Goal: Complete application form

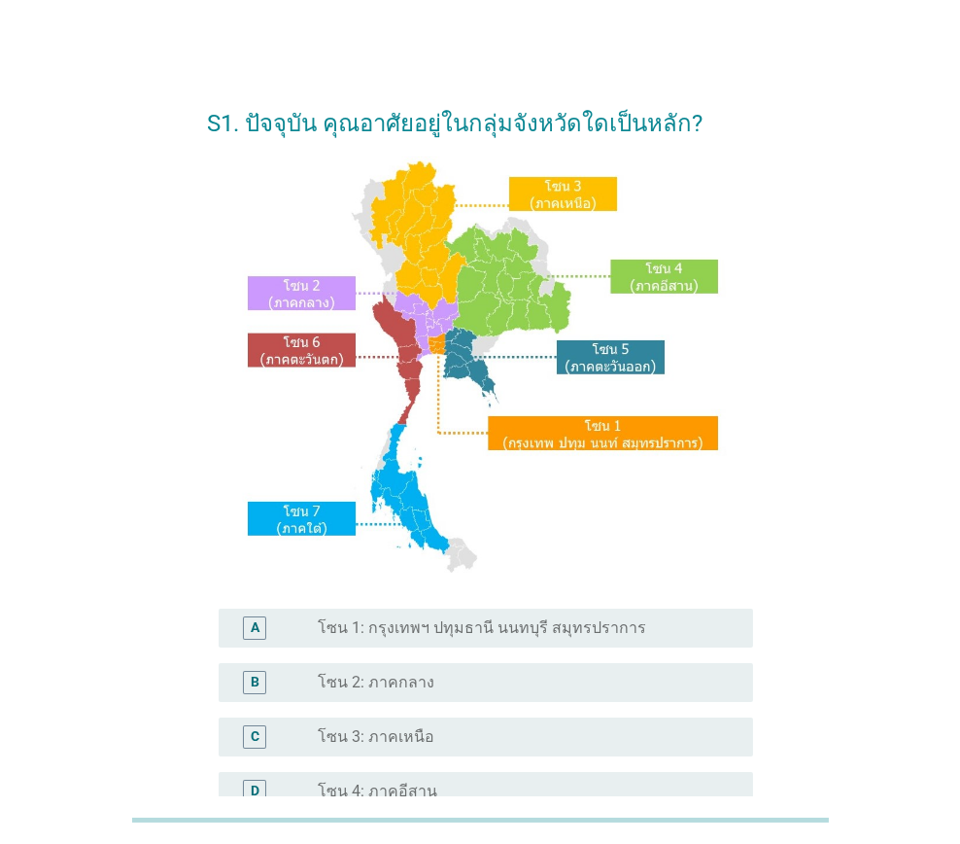
scroll to position [194, 0]
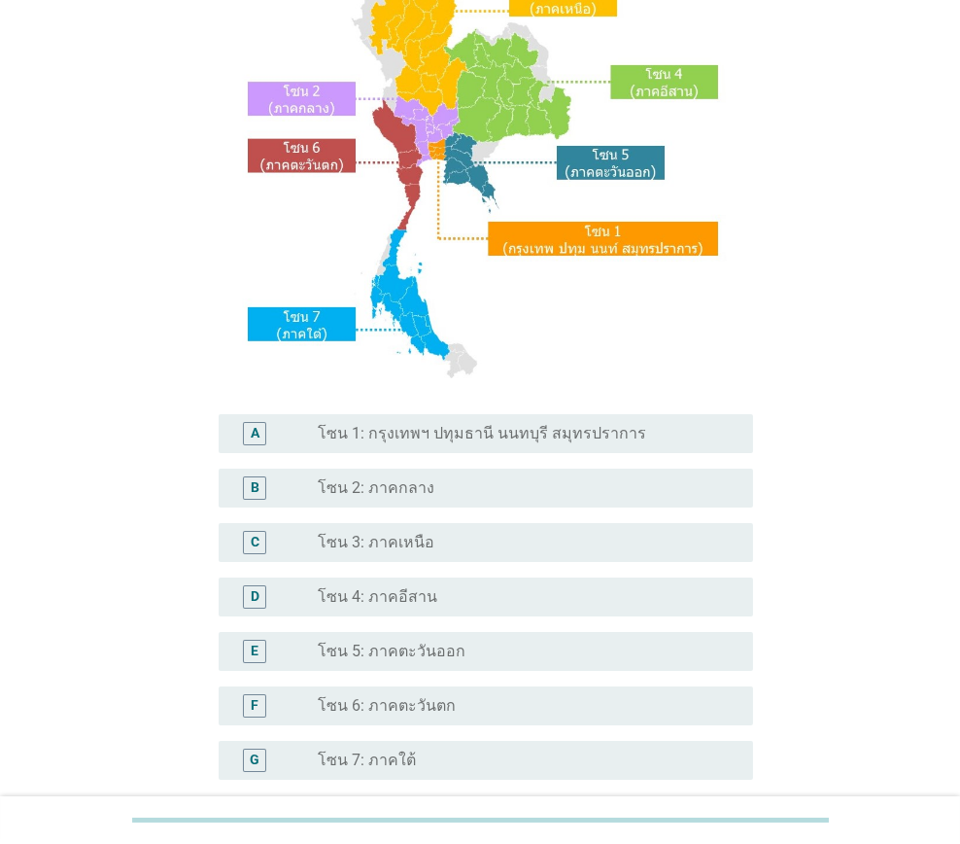
click at [427, 604] on label "โซน 4: ภาคอีสาน" at bounding box center [378, 596] width 120 height 19
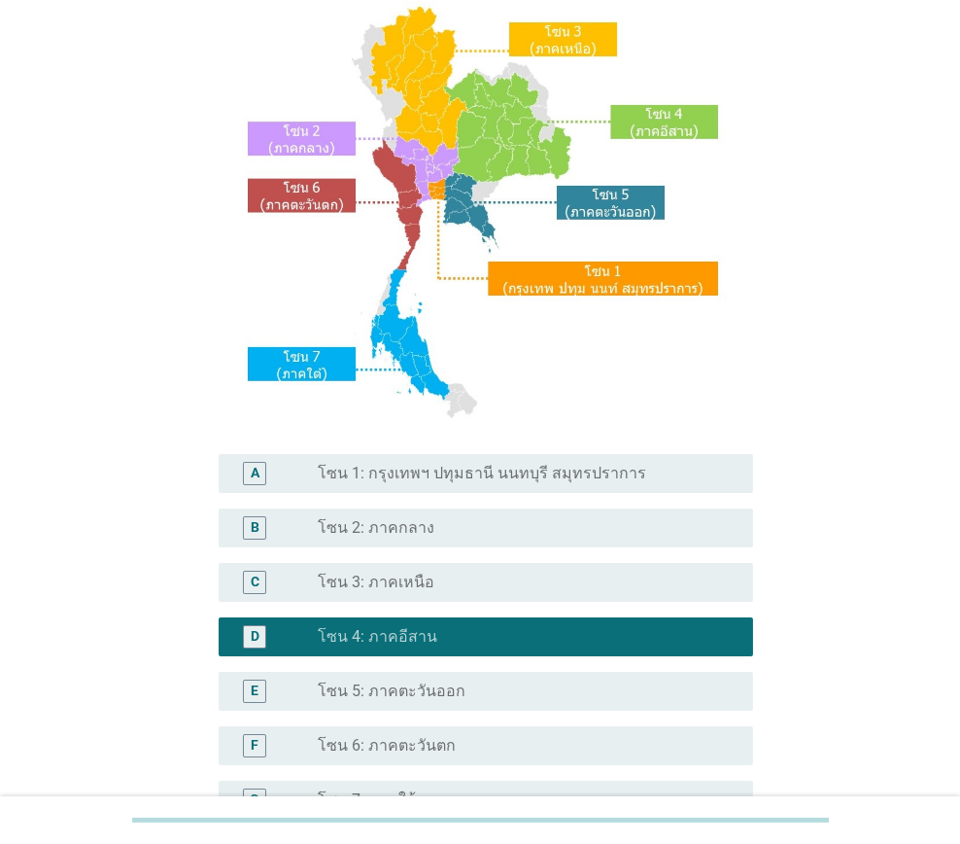
scroll to position [380, 0]
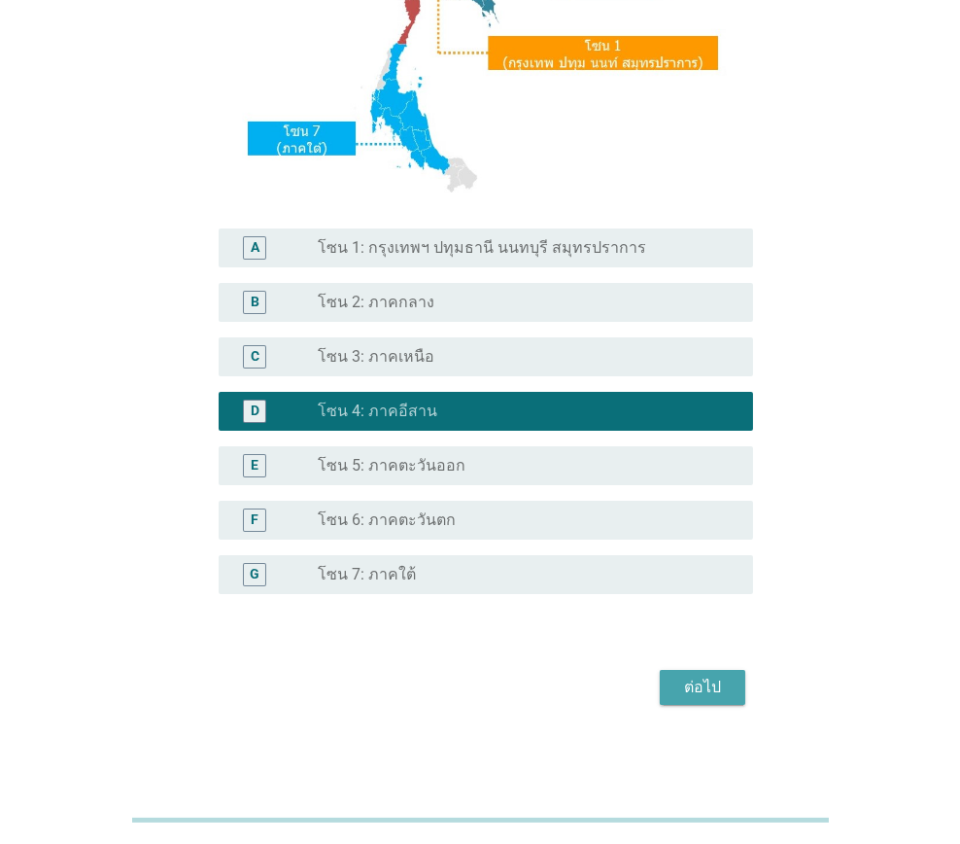
click at [712, 696] on div "ต่อไป" at bounding box center [703, 687] width 54 height 23
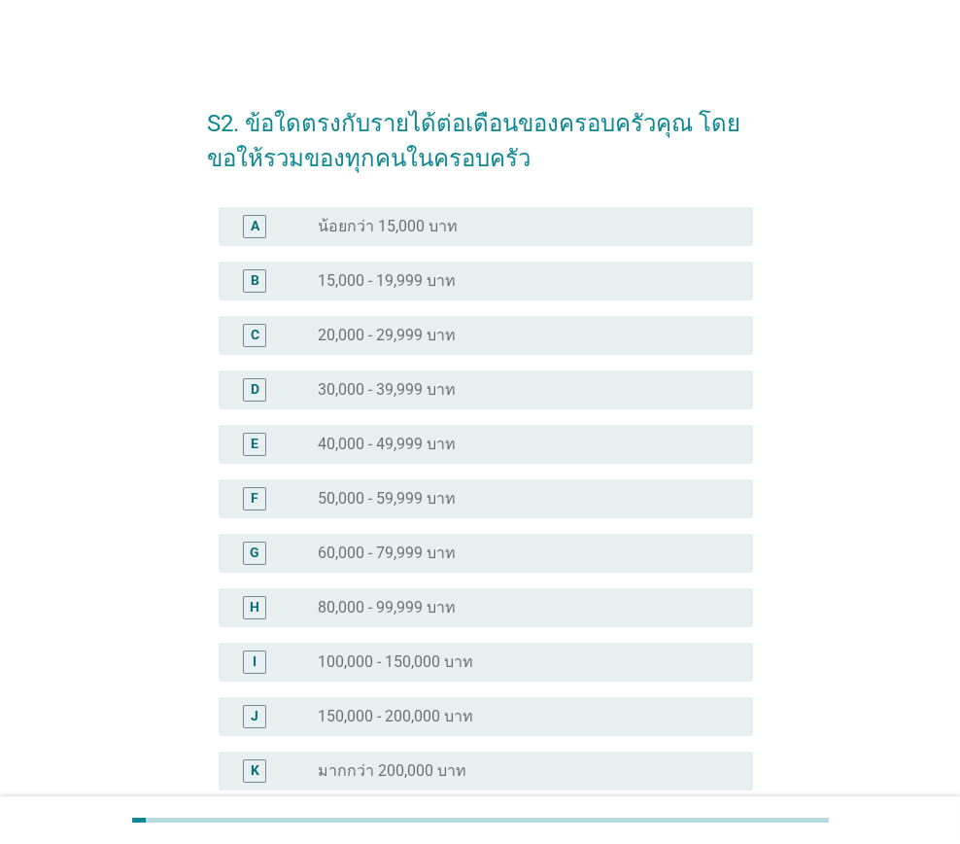
scroll to position [96, 0]
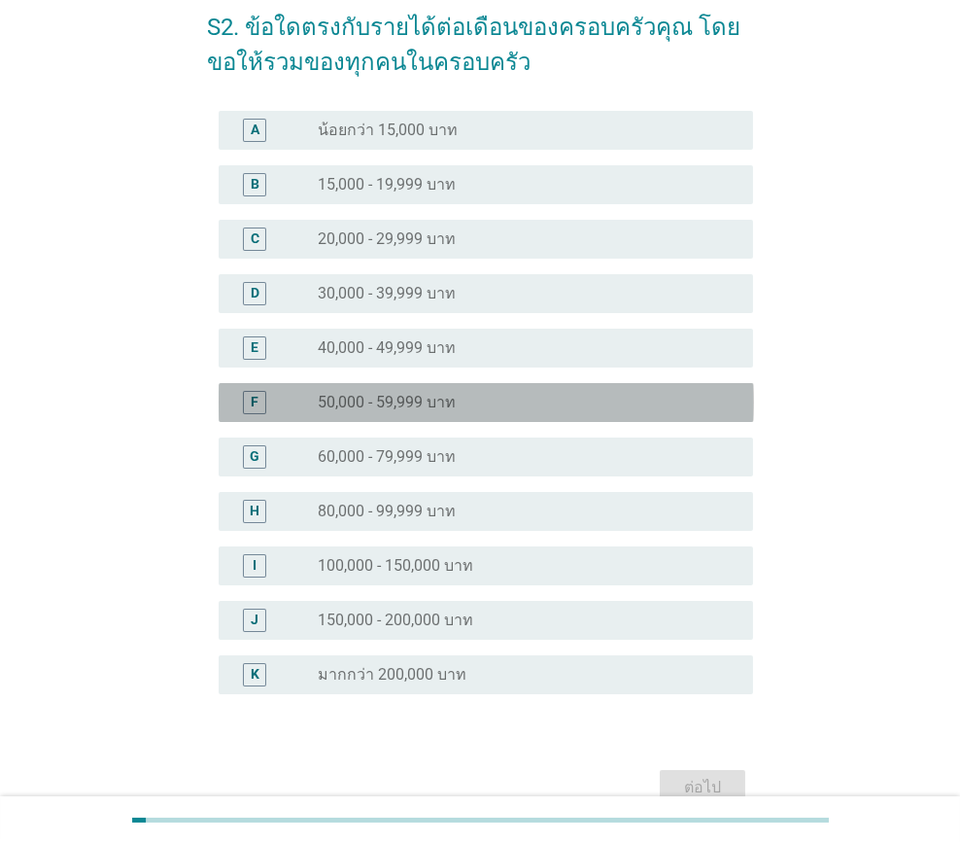
click at [466, 405] on div "radio_button_unchecked 50,000 - 59,999 บาท" at bounding box center [520, 402] width 404 height 19
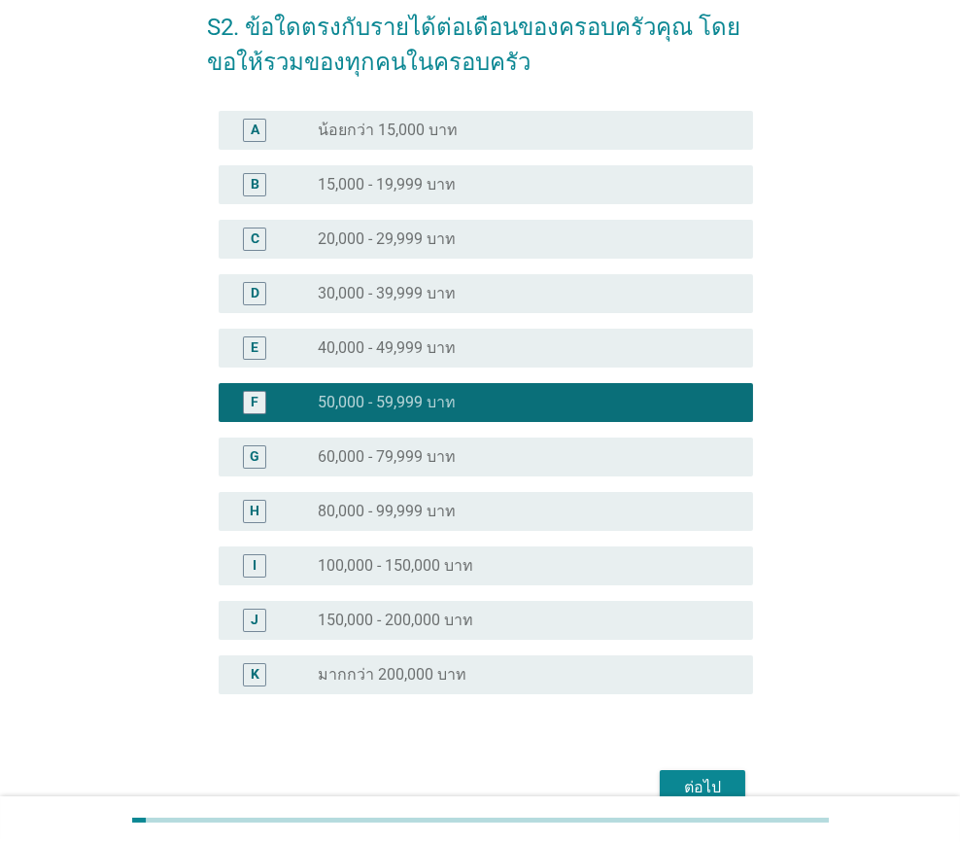
click at [672, 774] on button "ต่อไป" at bounding box center [703, 787] width 86 height 35
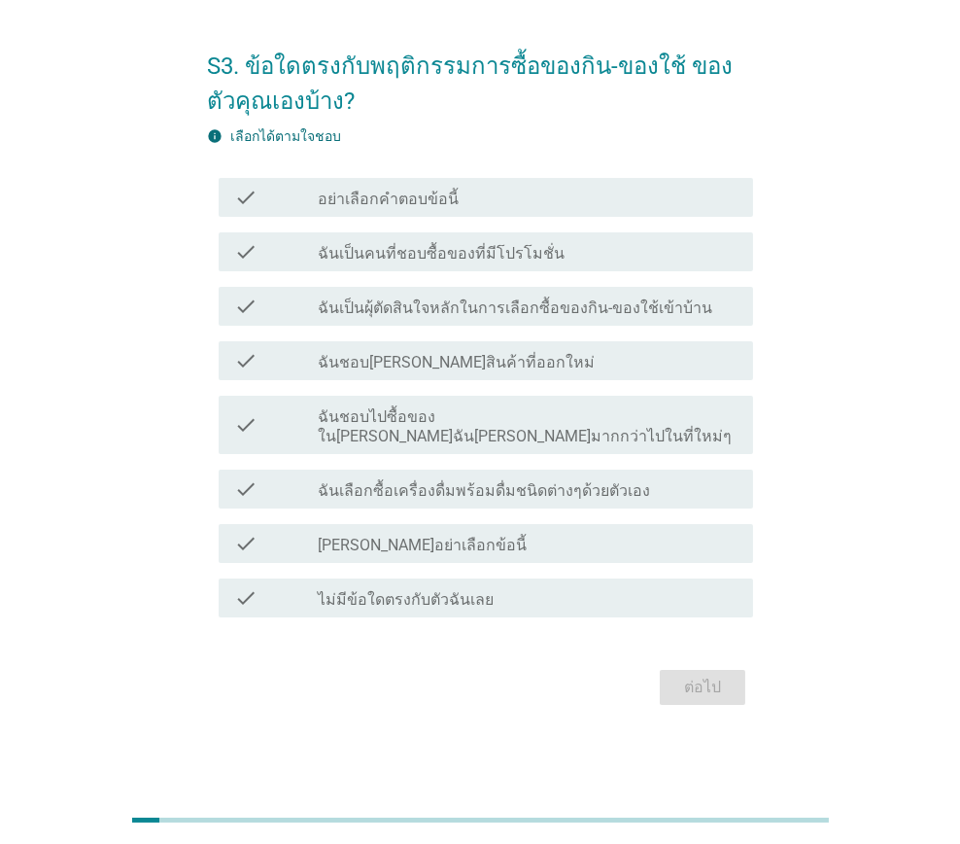
scroll to position [0, 0]
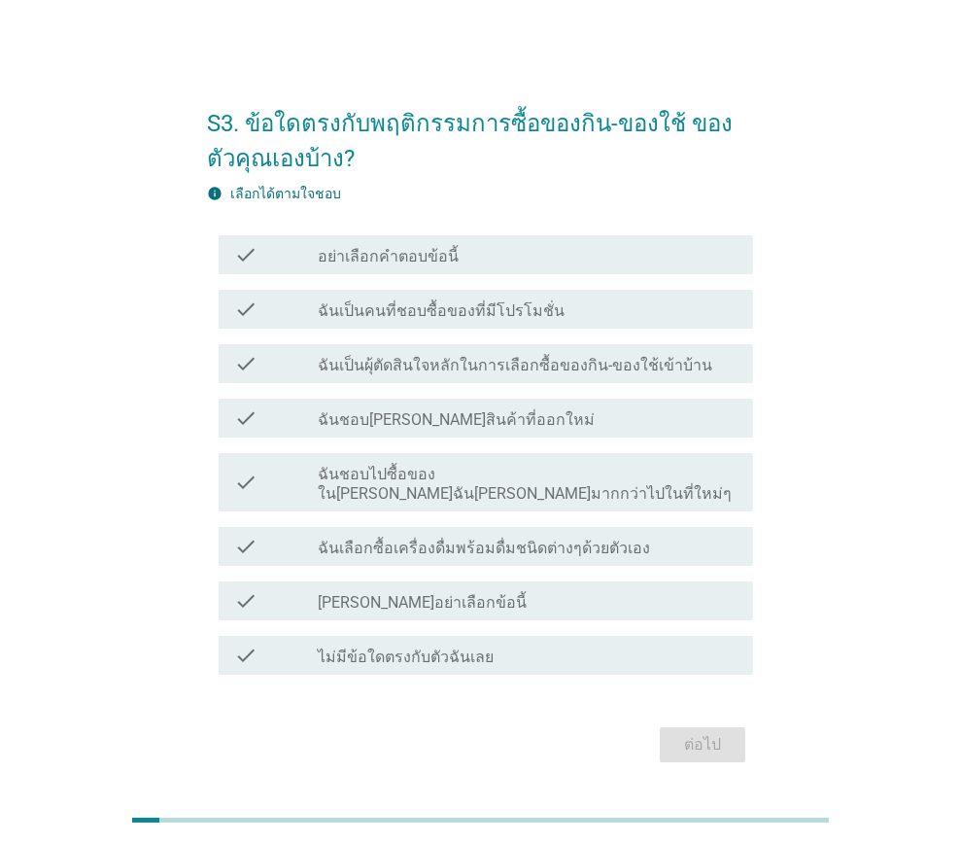
click at [448, 327] on div "check check_box_outline_blank ฉันเป็นคนที่ชอบซื้อของที่มีโปรโมชั่น" at bounding box center [487, 309] width 536 height 39
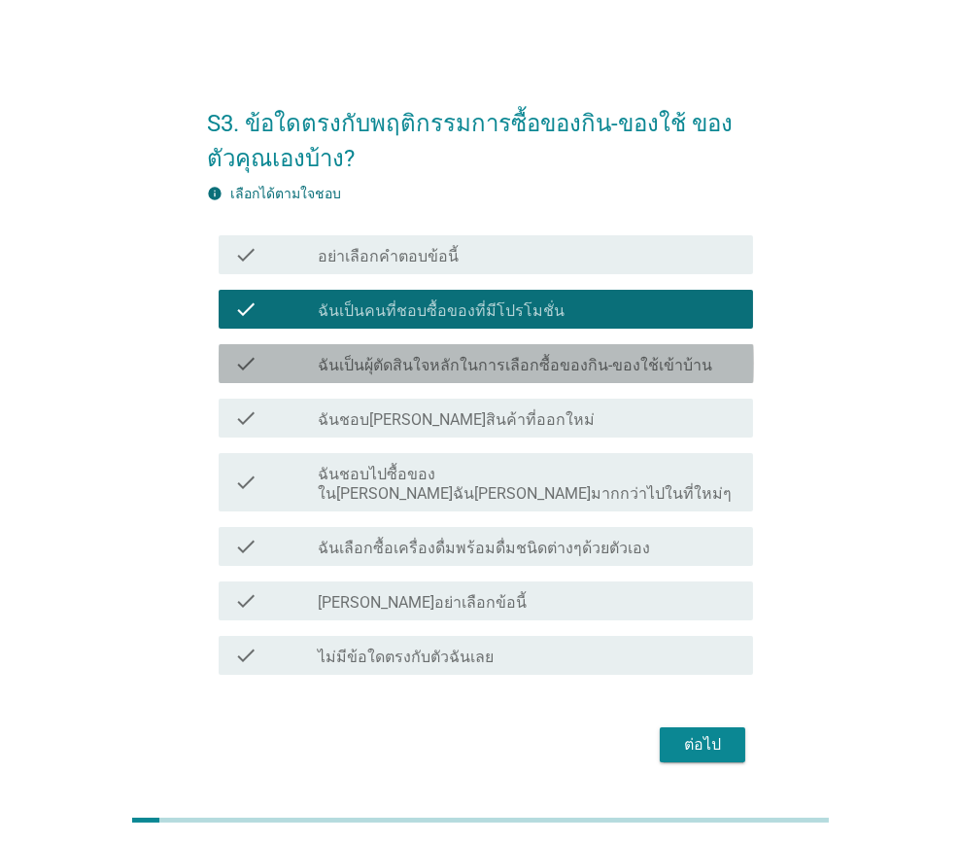
click at [519, 368] on label "ฉันเป็นผุ้ตัดสินใจหลักในการเลือกซื้อของกิน-ของใช้เข้าบ้าน" at bounding box center [515, 365] width 395 height 19
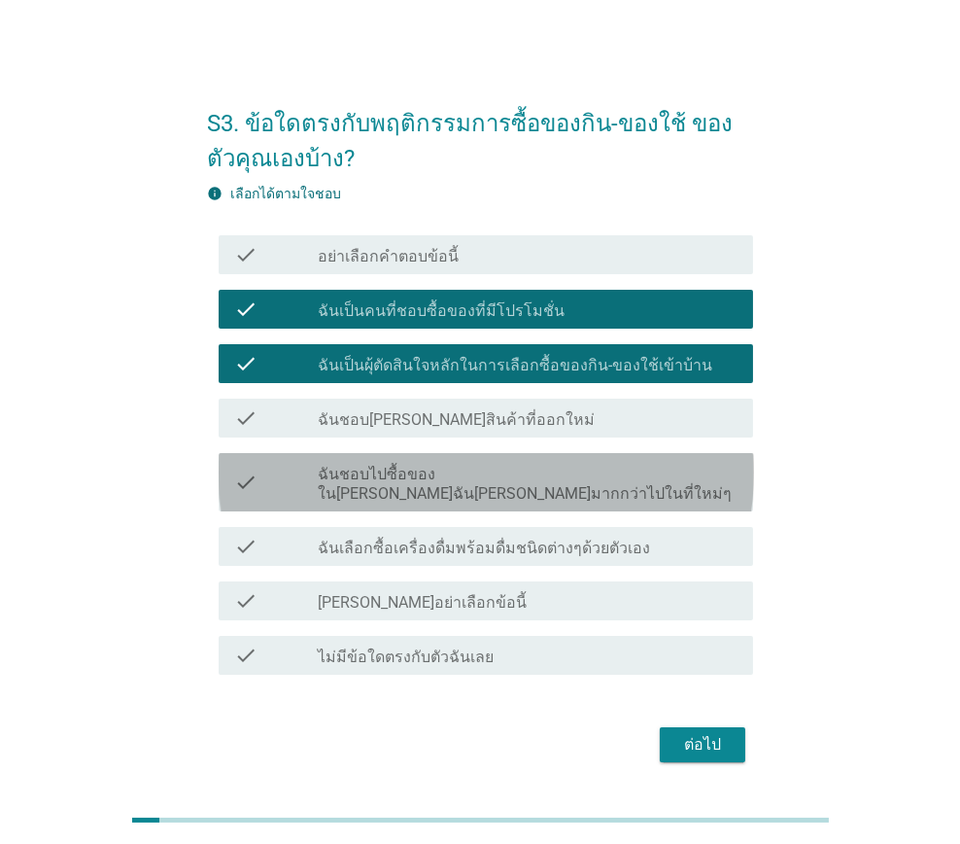
click at [532, 488] on div "check check_box_outline_blank ฉันชอบไปซื้อของใน[PERSON_NAME]ฉัน[PERSON_NAME]มาก…" at bounding box center [487, 482] width 536 height 58
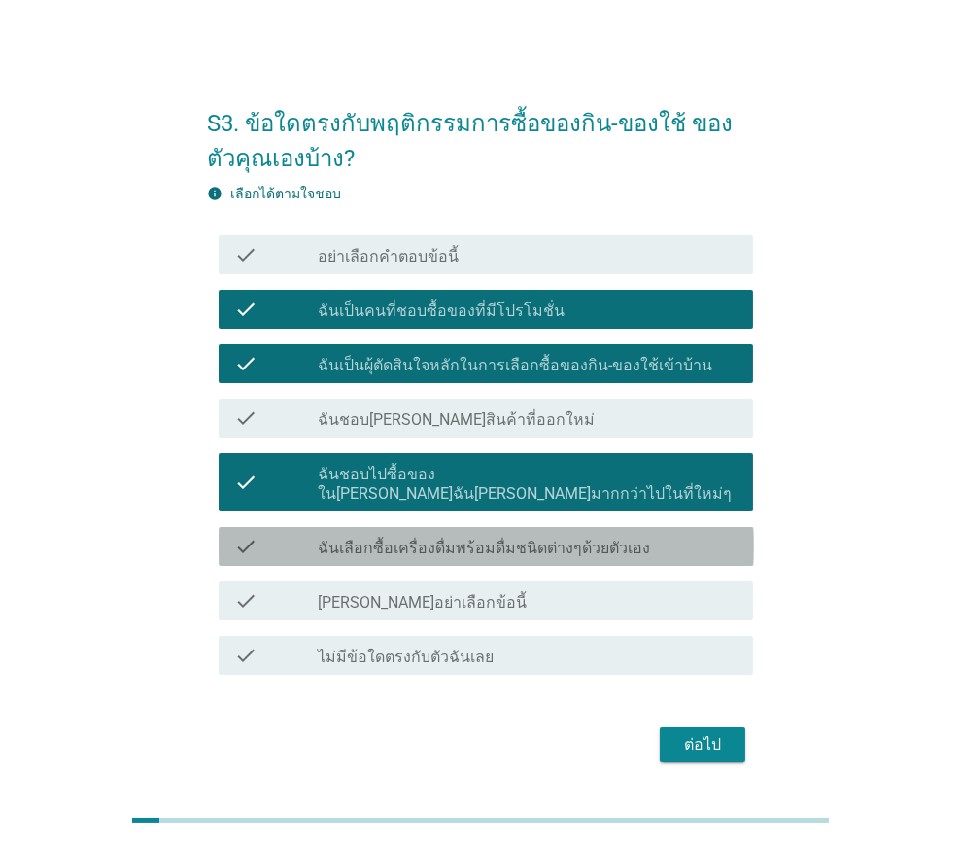
click at [526, 539] on label "ฉันเลือกซื้อเครื่องดื่มพร้อมดื่มชนิดต่างๆด้วยตัวเอง" at bounding box center [484, 548] width 332 height 19
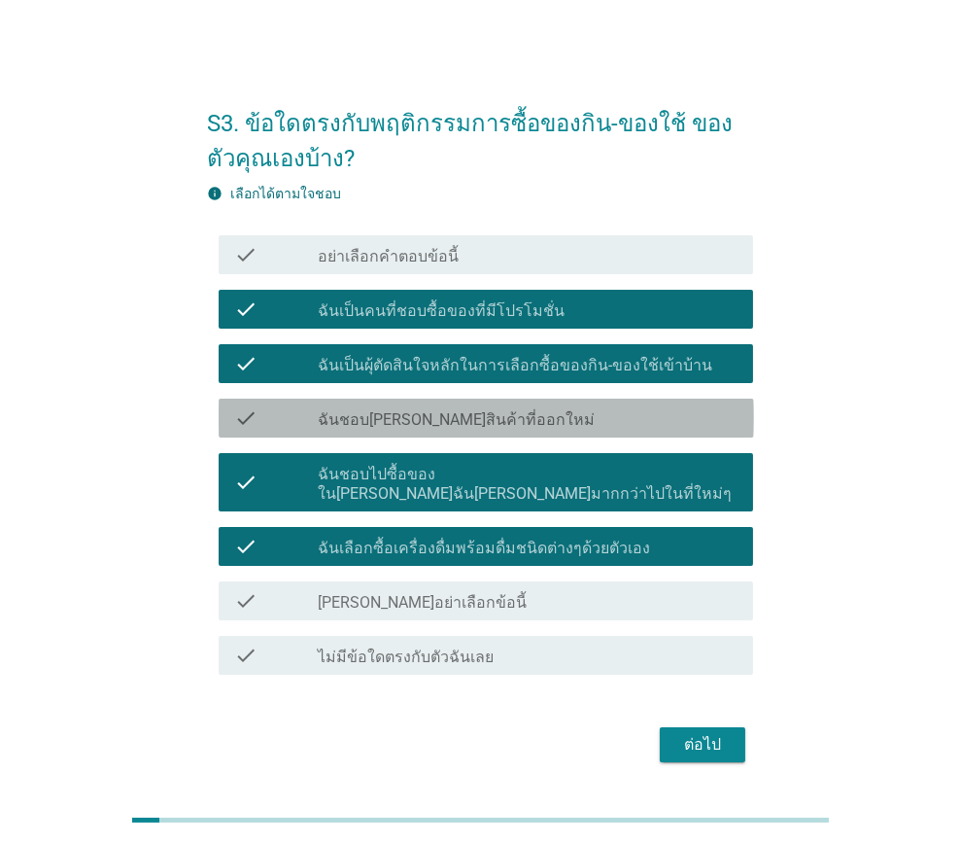
click at [467, 430] on label "ฉันชอบ[PERSON_NAME]สินค้าที่ออกใหม่" at bounding box center [456, 419] width 277 height 19
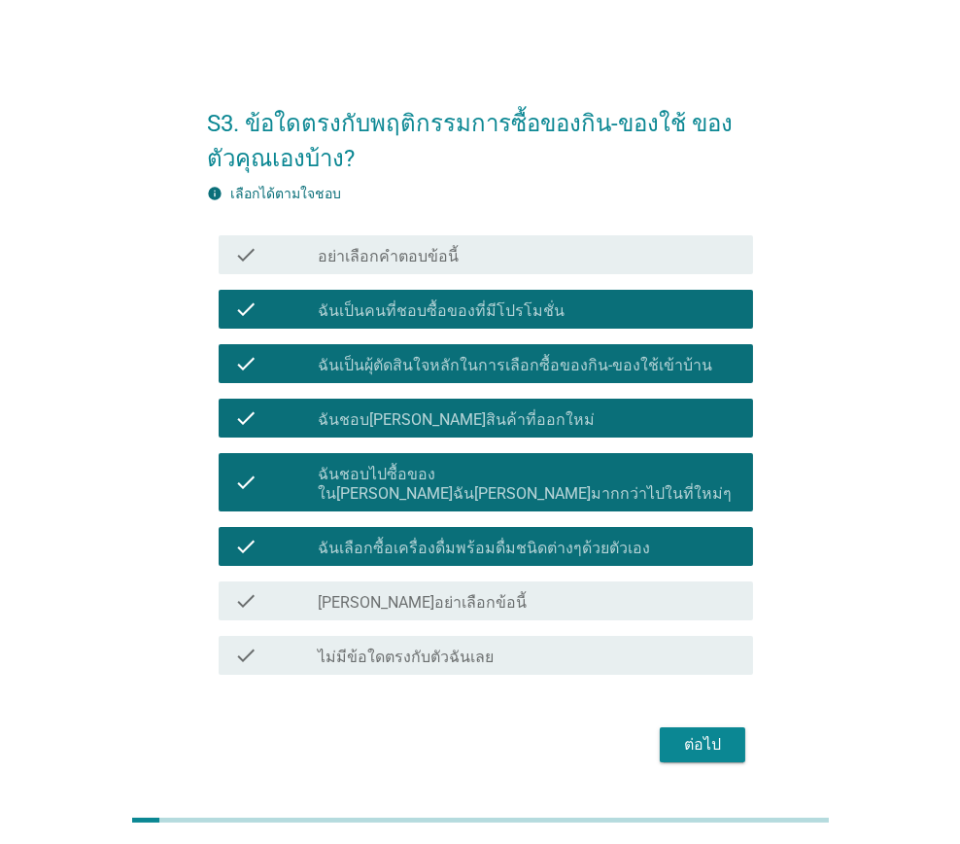
click at [706, 741] on button "ต่อไป" at bounding box center [703, 744] width 86 height 35
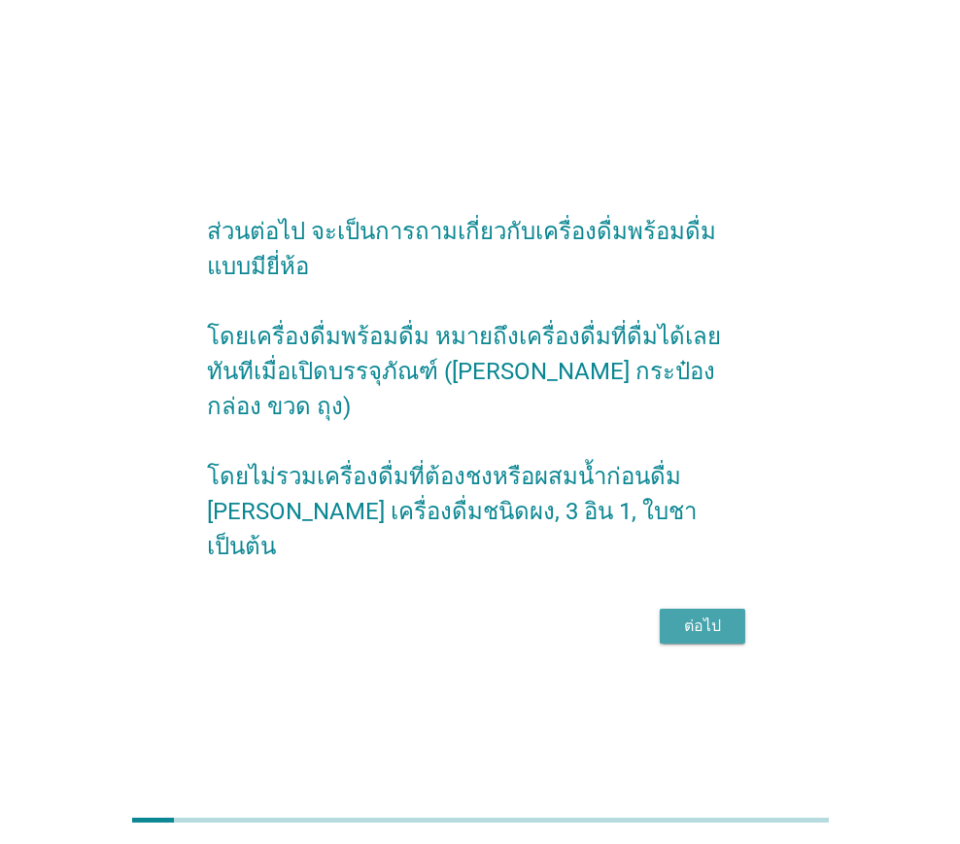
click at [691, 617] on div "ต่อไป" at bounding box center [703, 625] width 54 height 23
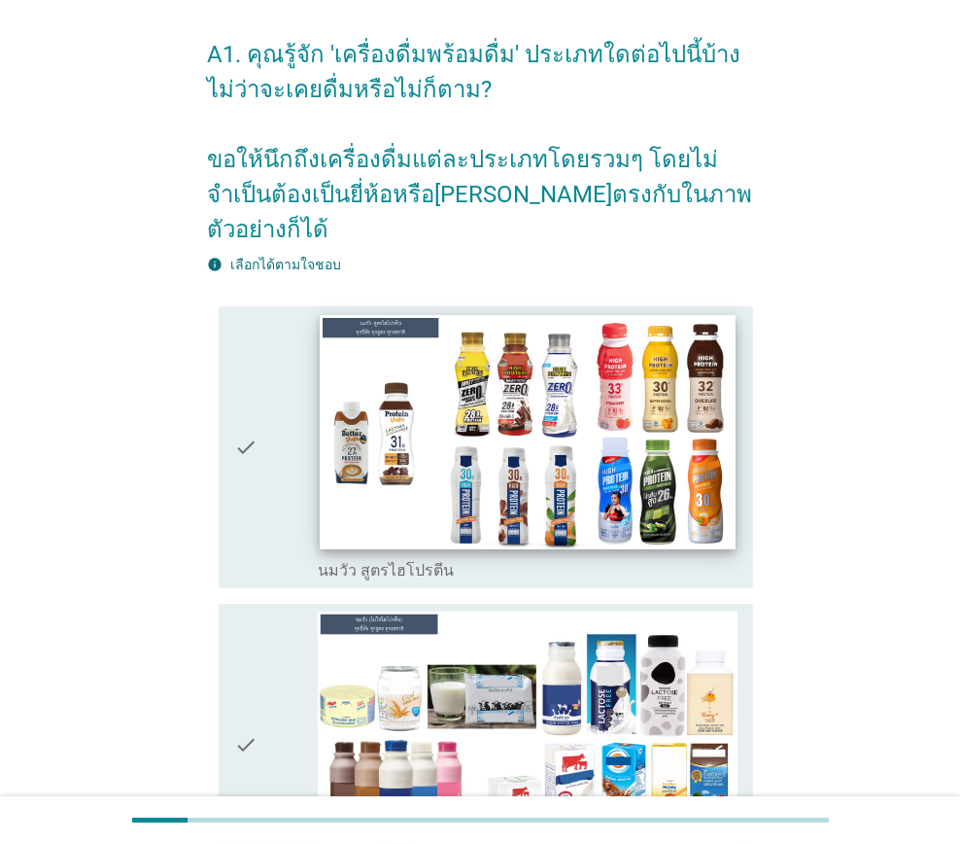
scroll to position [97, 0]
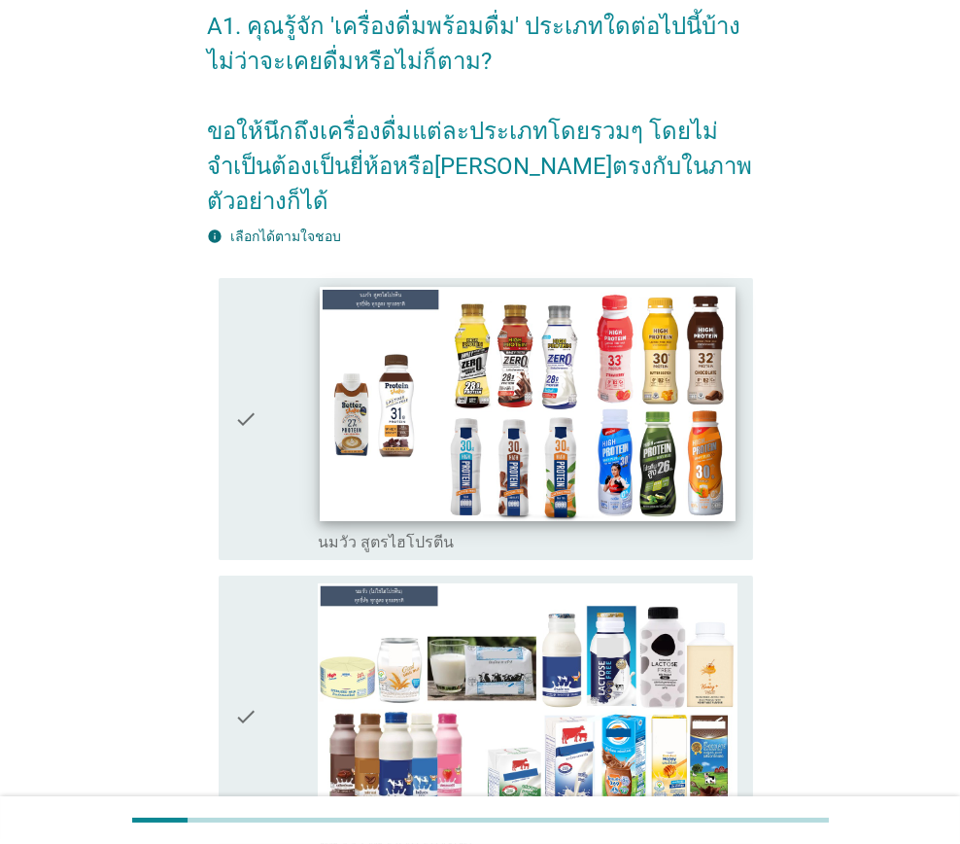
click at [467, 480] on img at bounding box center [528, 404] width 416 height 234
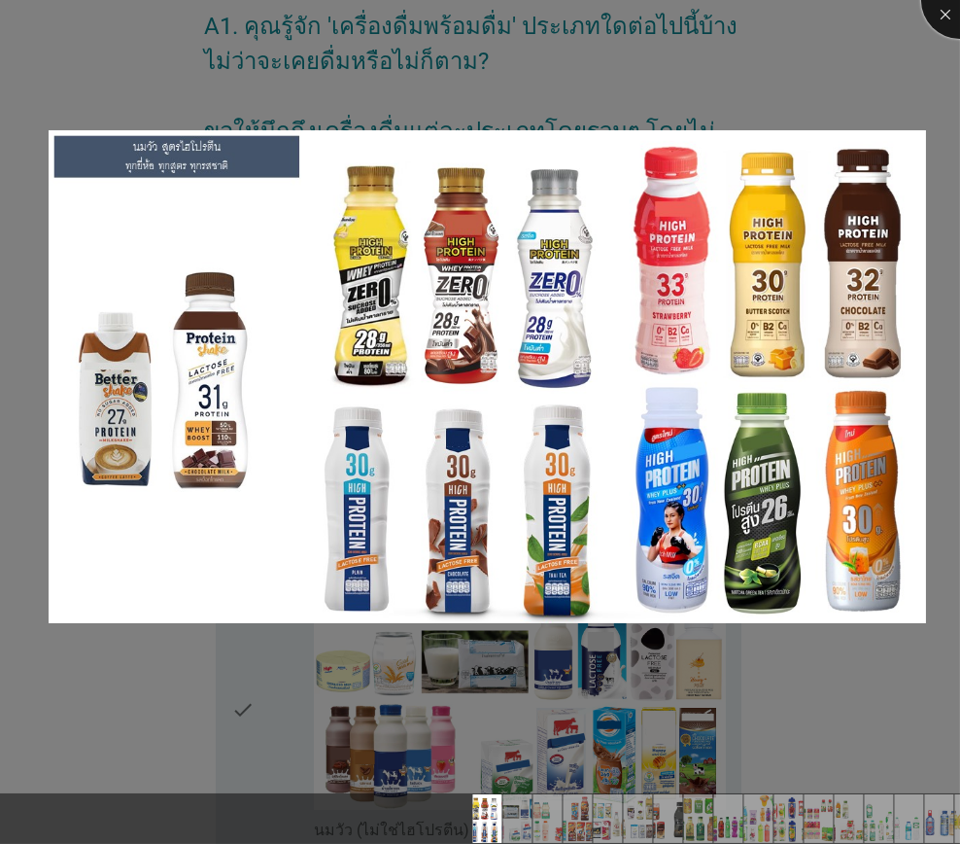
click at [941, 22] on div at bounding box center [961, 0] width 78 height 78
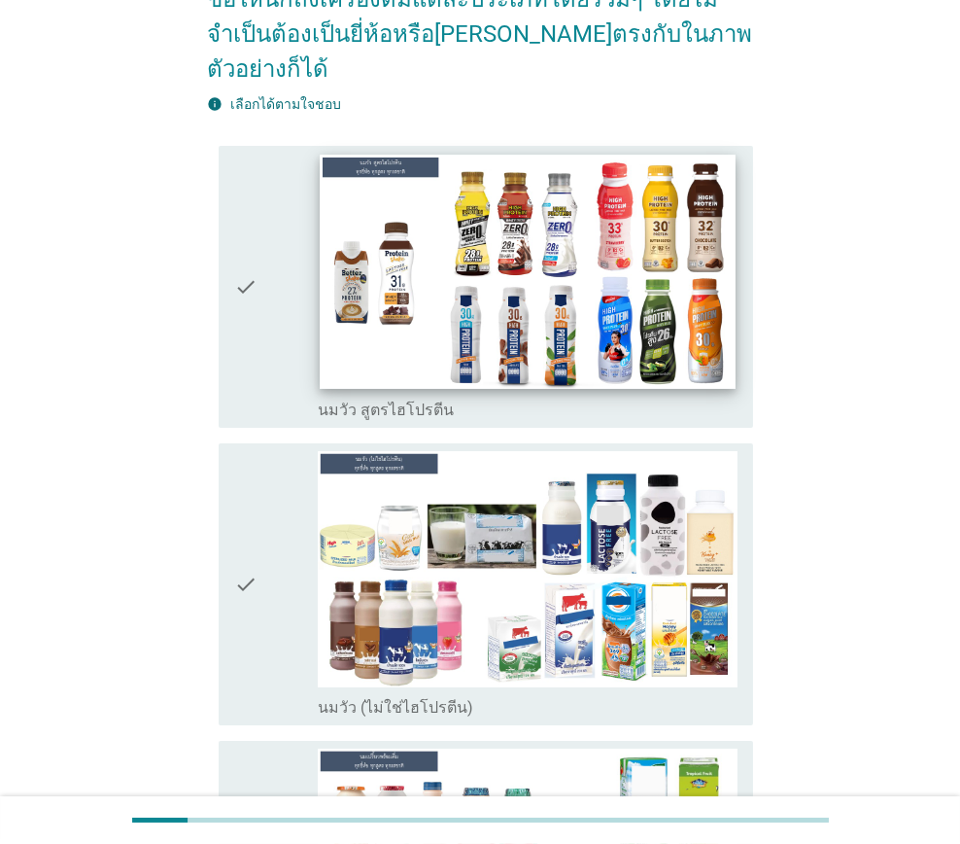
scroll to position [291, 0]
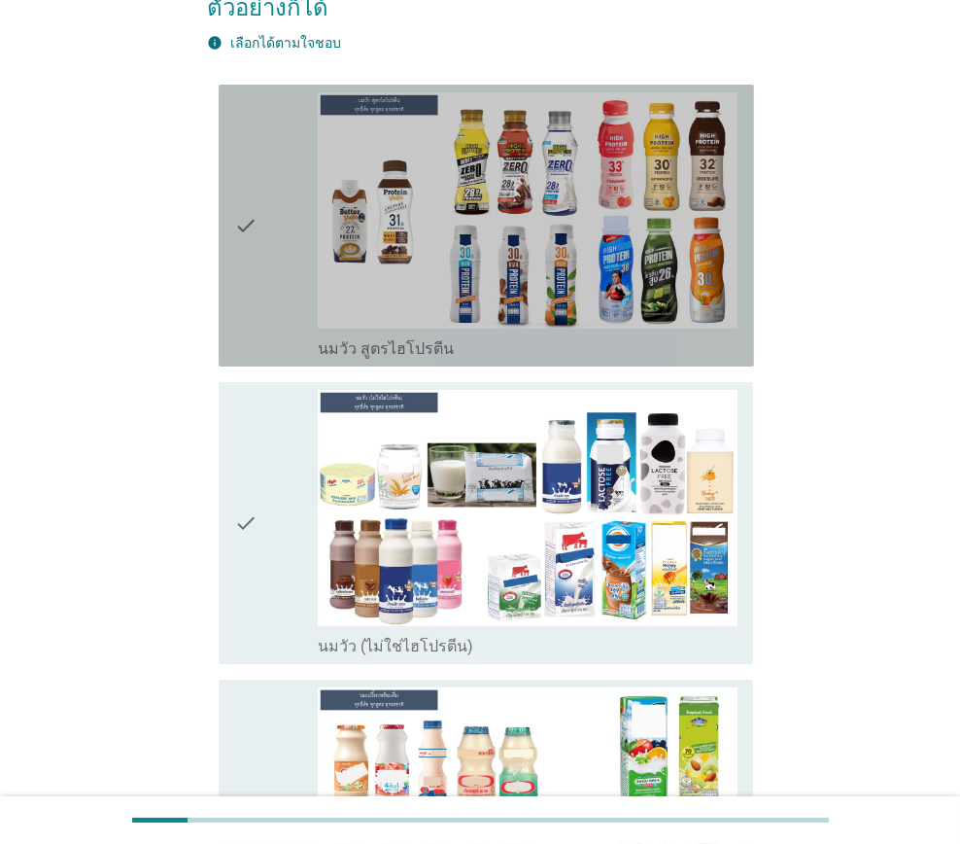
click at [465, 335] on div "check_box_outline_blank นมวัว สูตรไฮโปรตีน" at bounding box center [528, 346] width 420 height 23
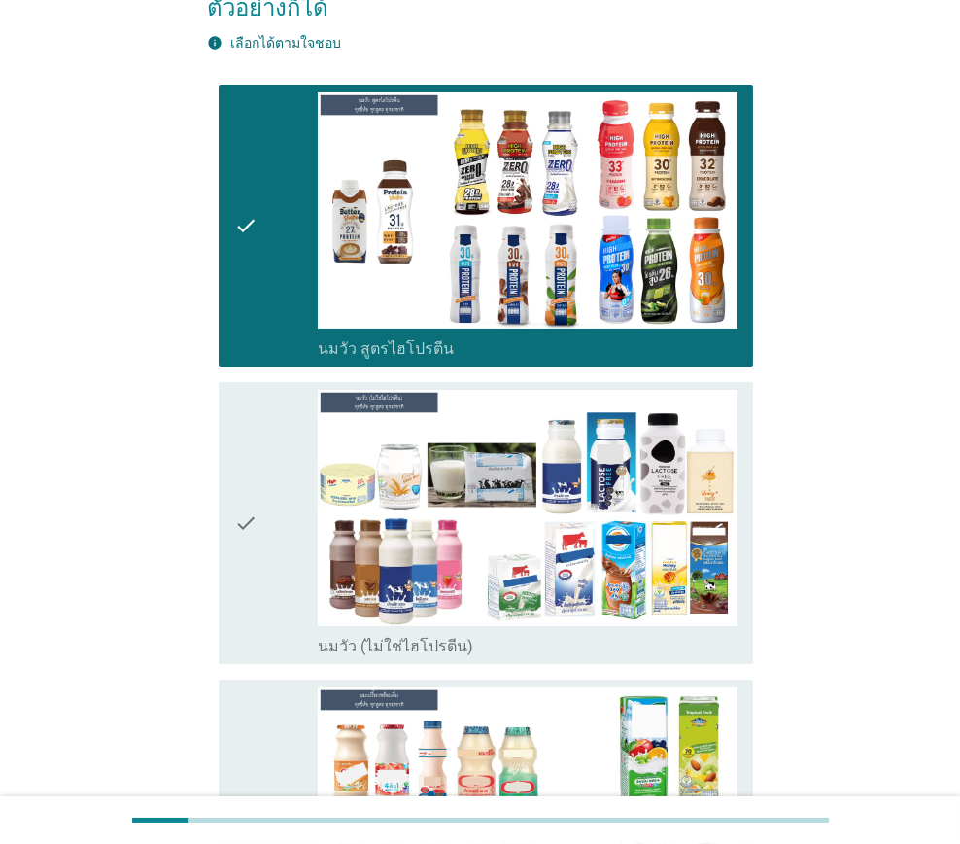
click at [362, 637] on label "นมวัว (ไม่ใช่ไฮโปรตีน)" at bounding box center [396, 646] width 156 height 19
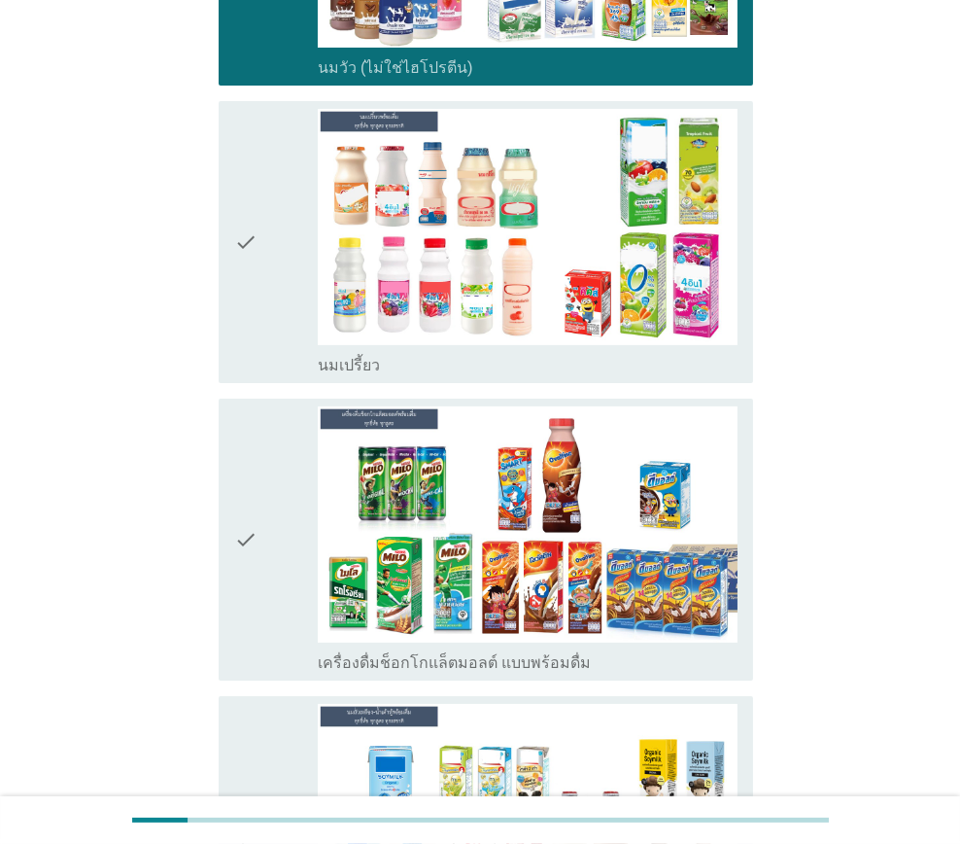
scroll to position [875, 0]
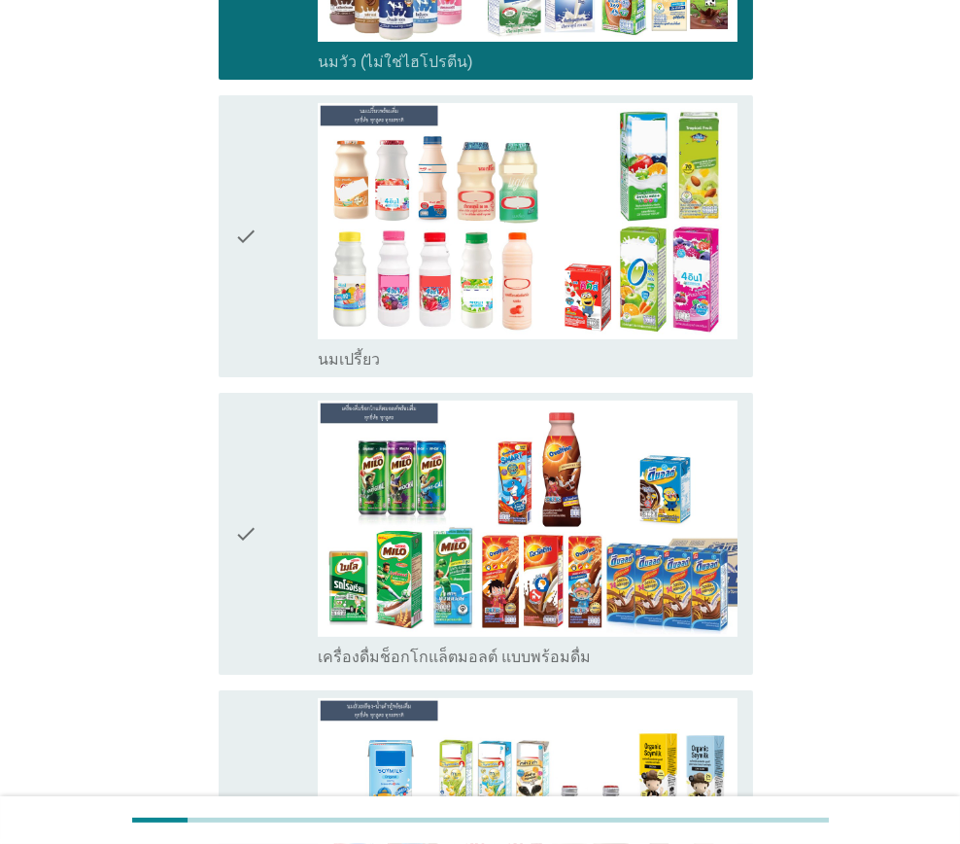
click at [378, 346] on div "check_box_outline_blank นมเปรี้ยว" at bounding box center [528, 357] width 420 height 23
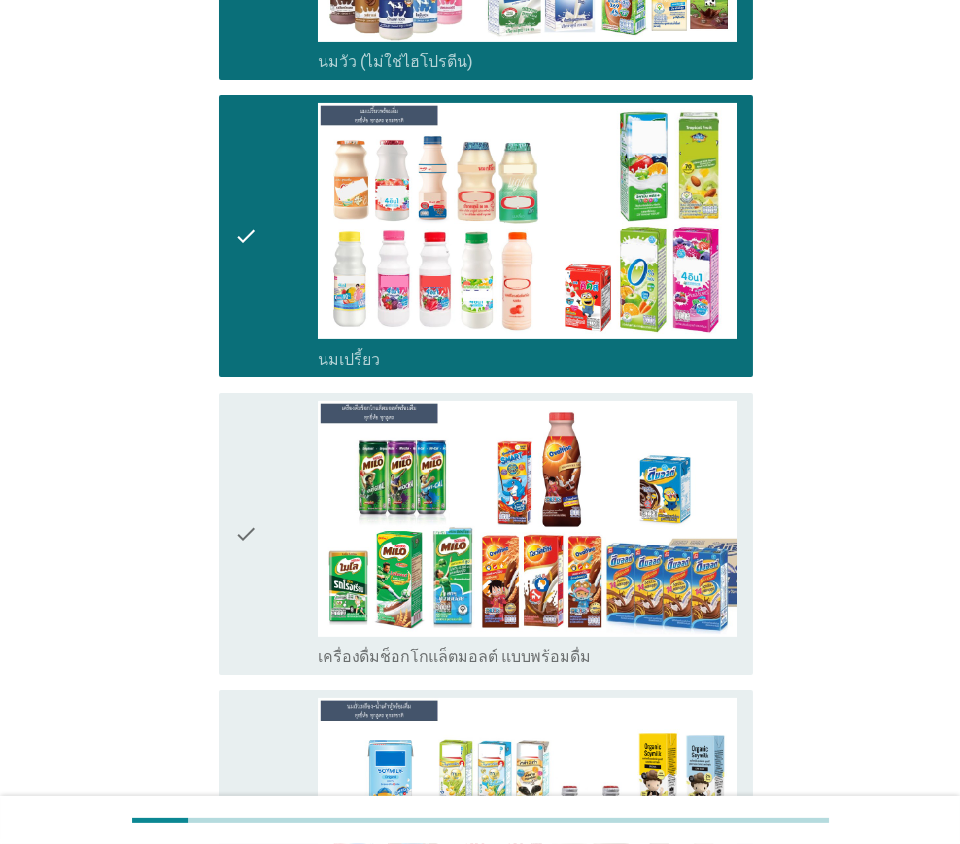
click at [306, 607] on div "check" at bounding box center [276, 534] width 84 height 266
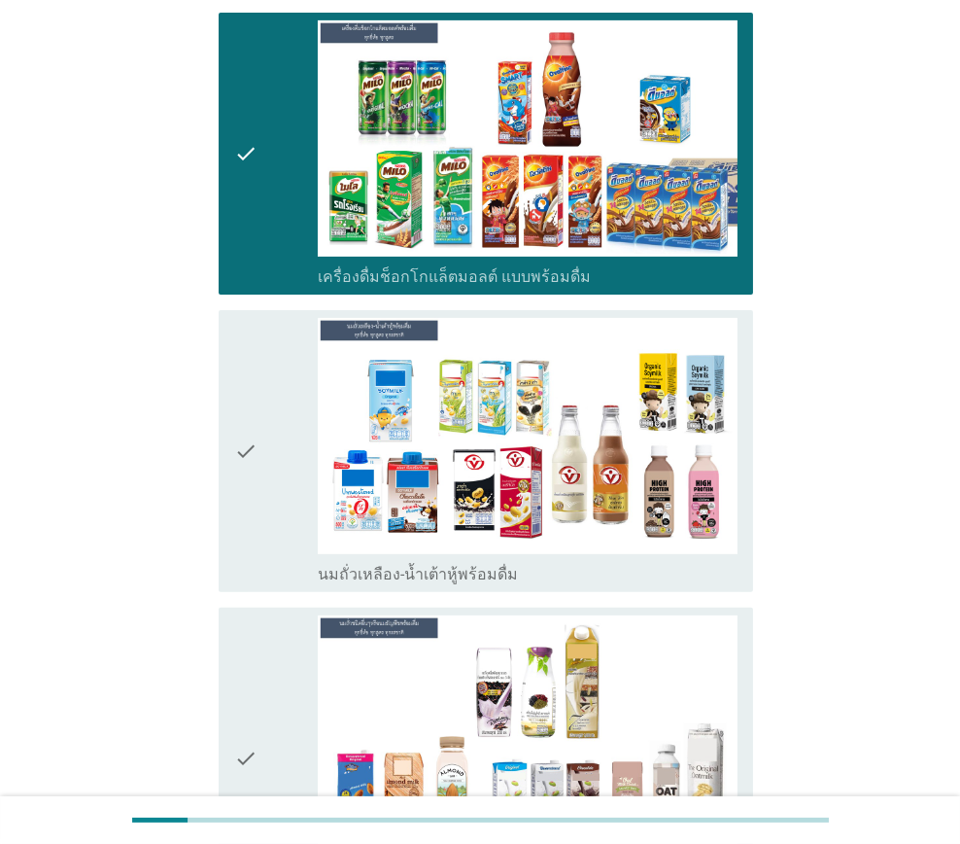
scroll to position [1263, 0]
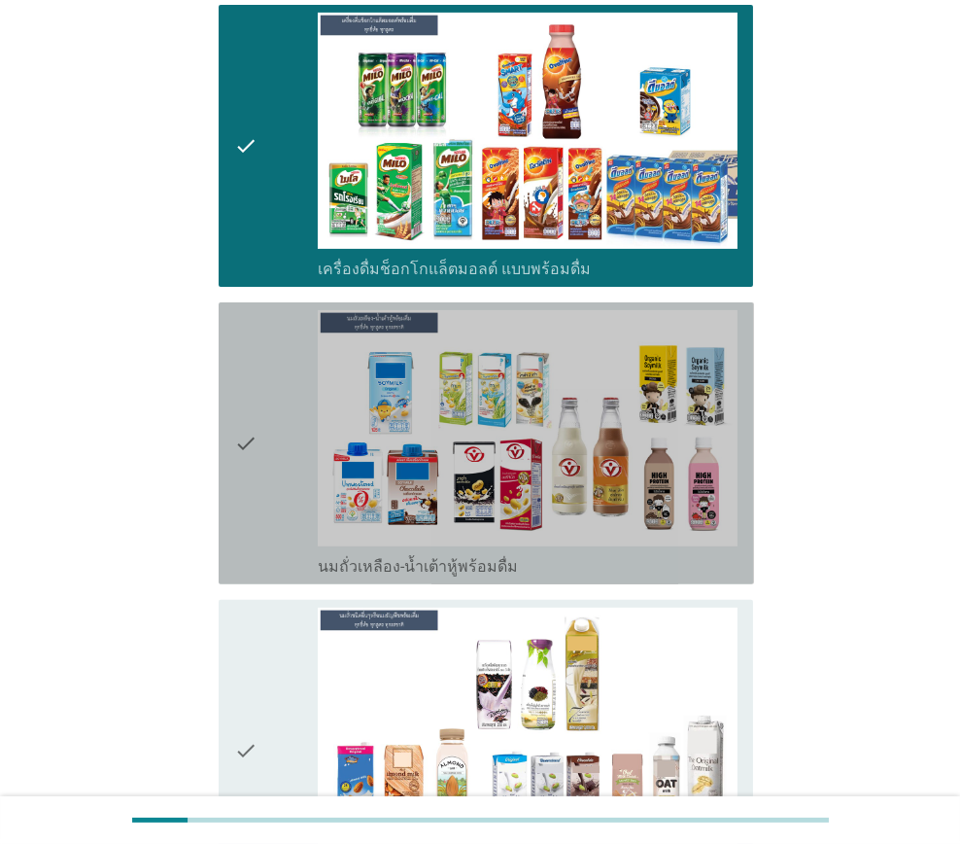
click at [321, 557] on label "นมถั่วเหลือง-น้ำเต้าหู้พร้อมดื่ม" at bounding box center [418, 566] width 200 height 19
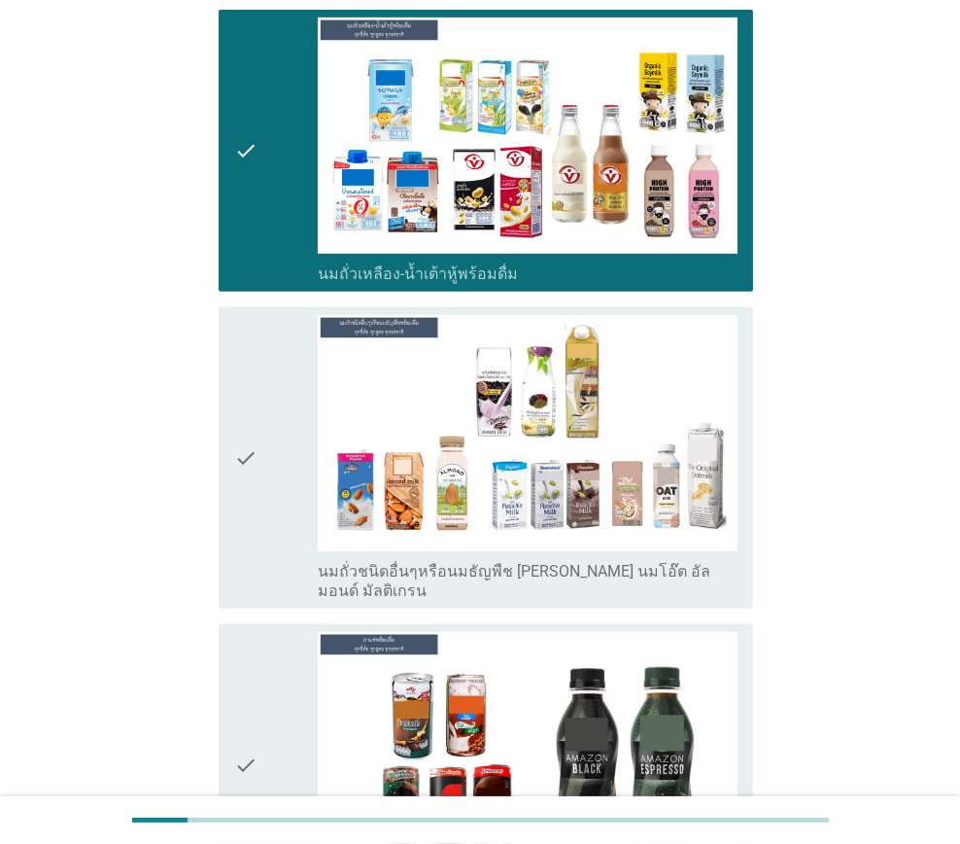
click at [371, 562] on label "นมถั่วชนิดอื่นๆหรือนมธัญพืช [PERSON_NAME] นมโอ๊ต อัลมอนด์ มัลติเกรน" at bounding box center [528, 581] width 420 height 39
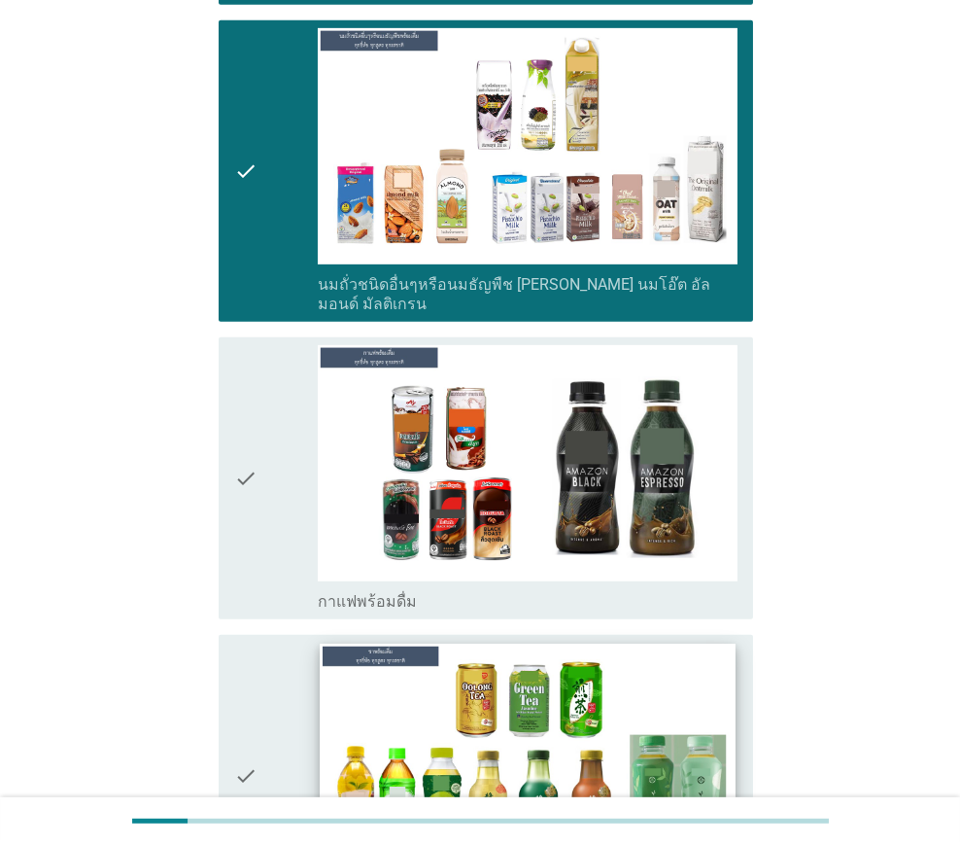
scroll to position [1847, 0]
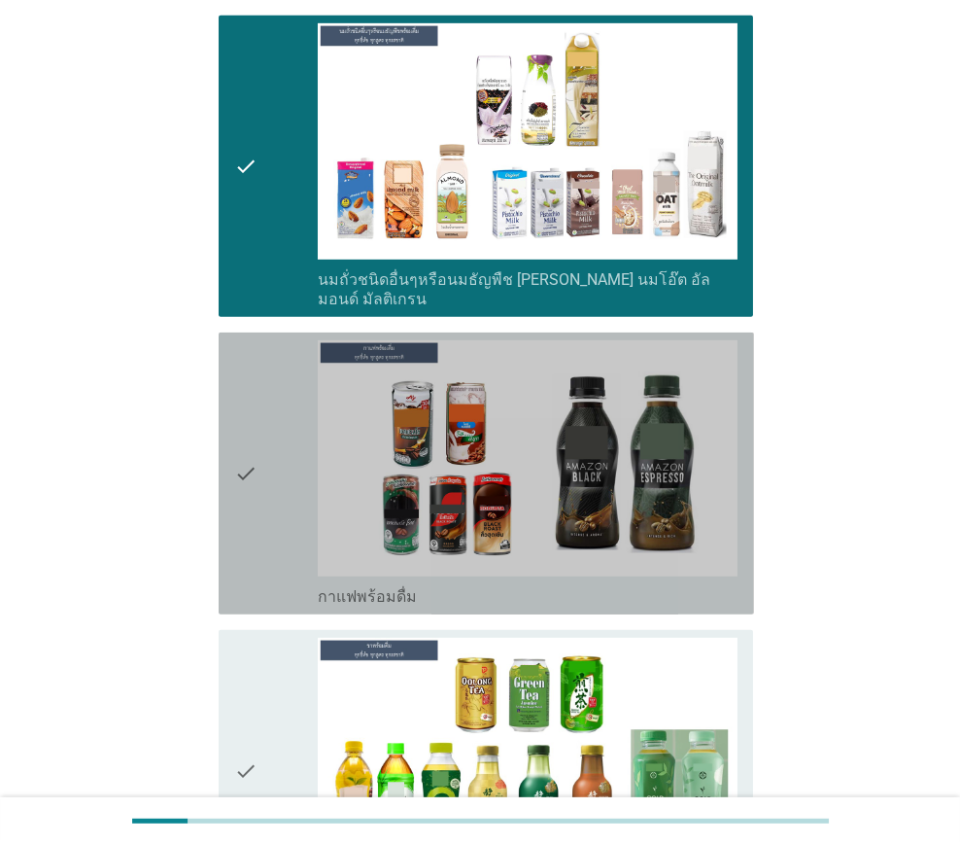
click at [386, 587] on label "กาแฟพร้อมดื่ม" at bounding box center [367, 596] width 99 height 19
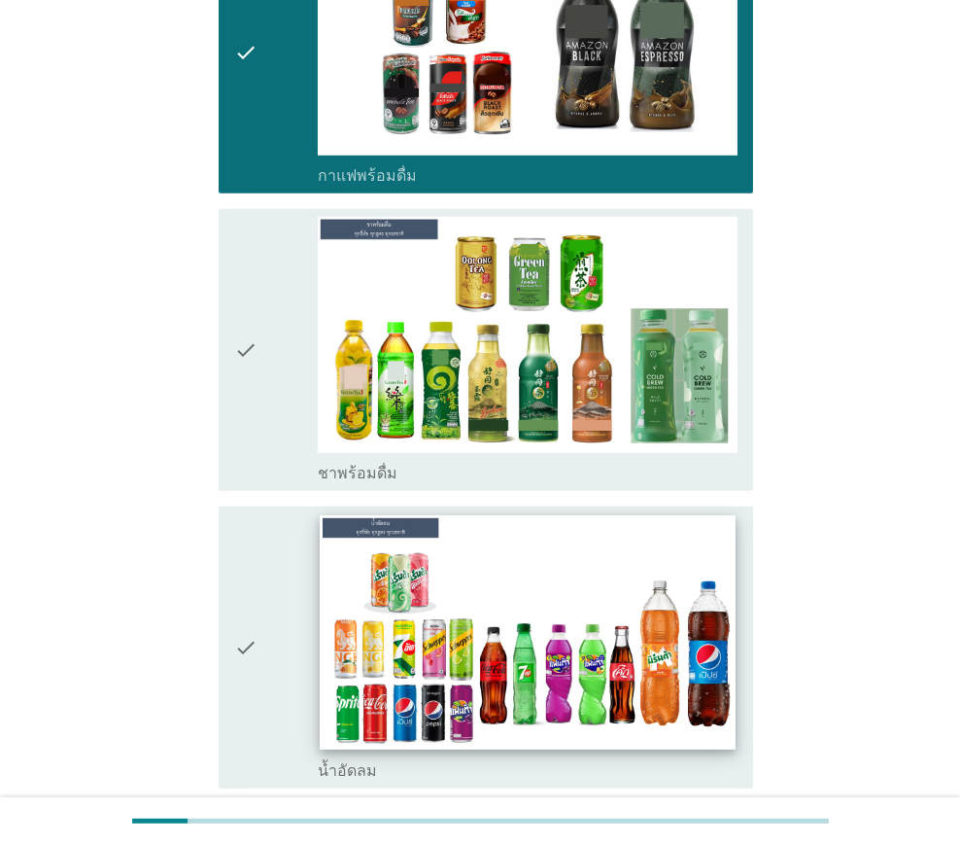
scroll to position [2333, 0]
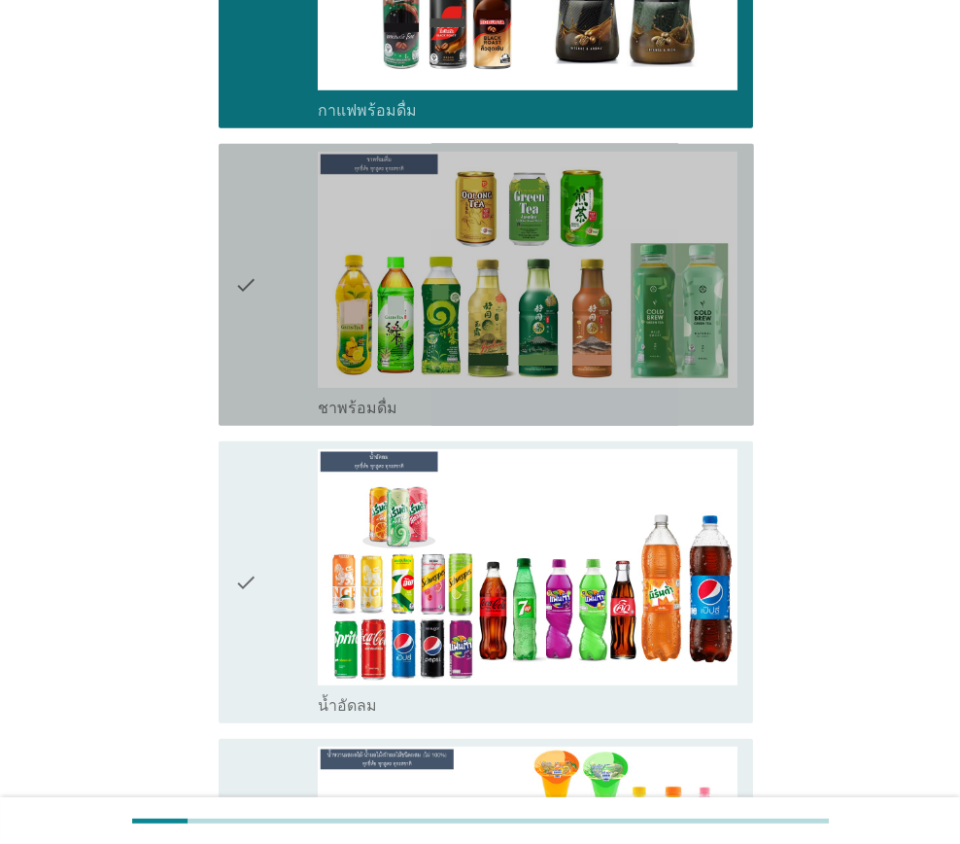
click at [377, 399] on label "ชาพร้อมดื่ม" at bounding box center [358, 408] width 80 height 19
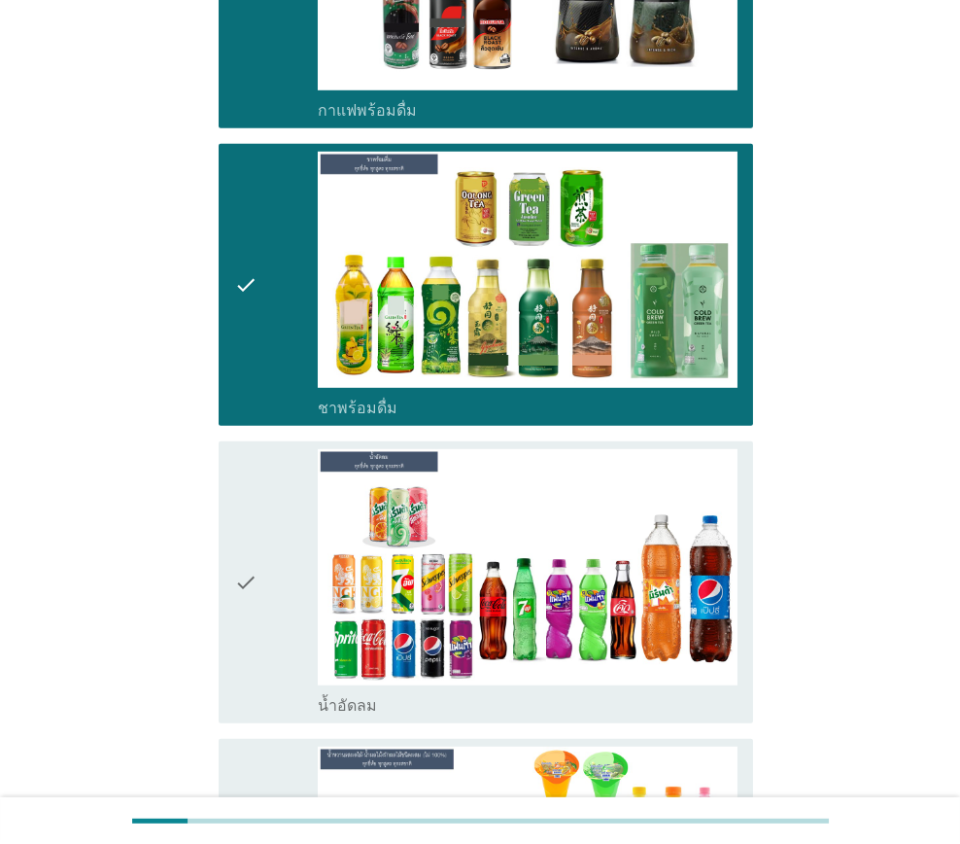
click at [375, 692] on div "check_box_outline_blank น้ำอัดลม" at bounding box center [528, 703] width 420 height 23
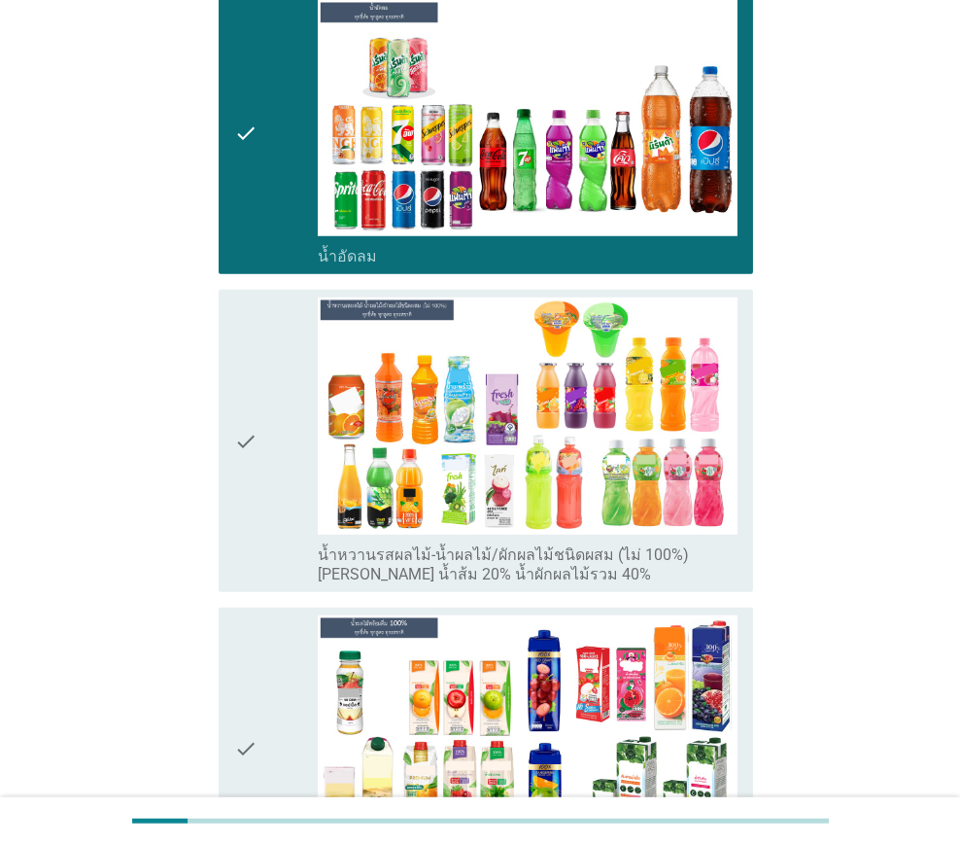
scroll to position [2818, 0]
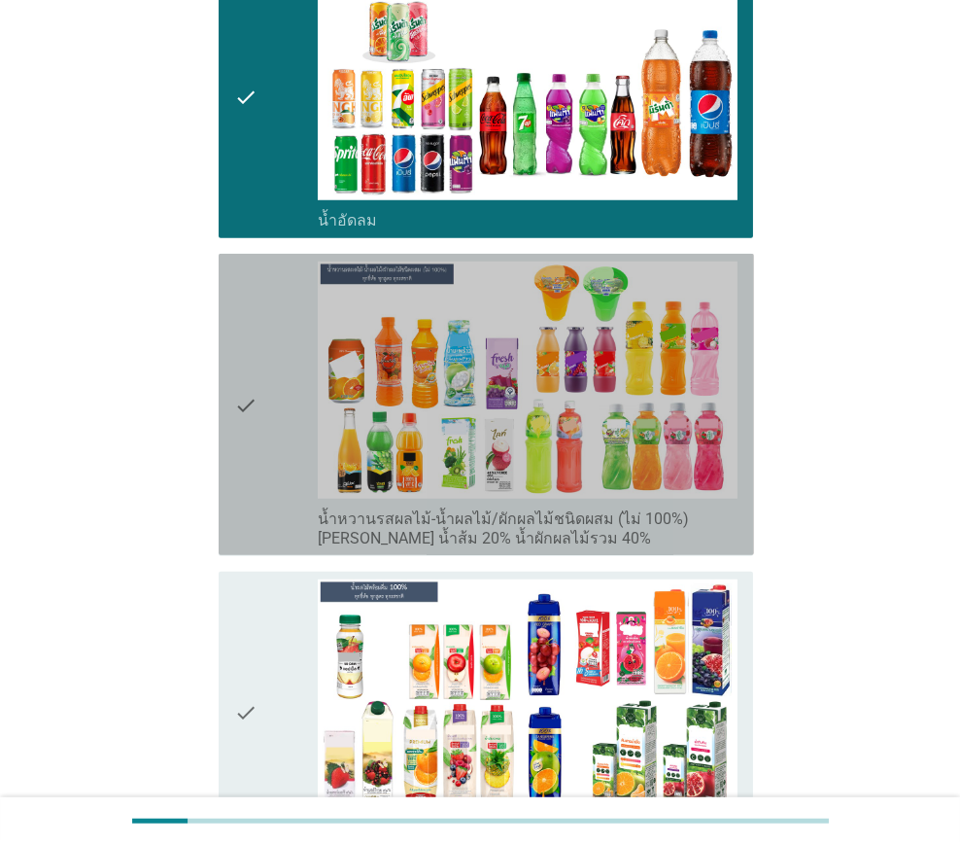
click at [379, 509] on label "น้ำหวานรสผลไม้-น้ำผลไม้/ผักผลไม้ชนิดผสม (ไม่ 100%) [PERSON_NAME] น้ำส้ม 20% น้ำ…" at bounding box center [528, 528] width 420 height 39
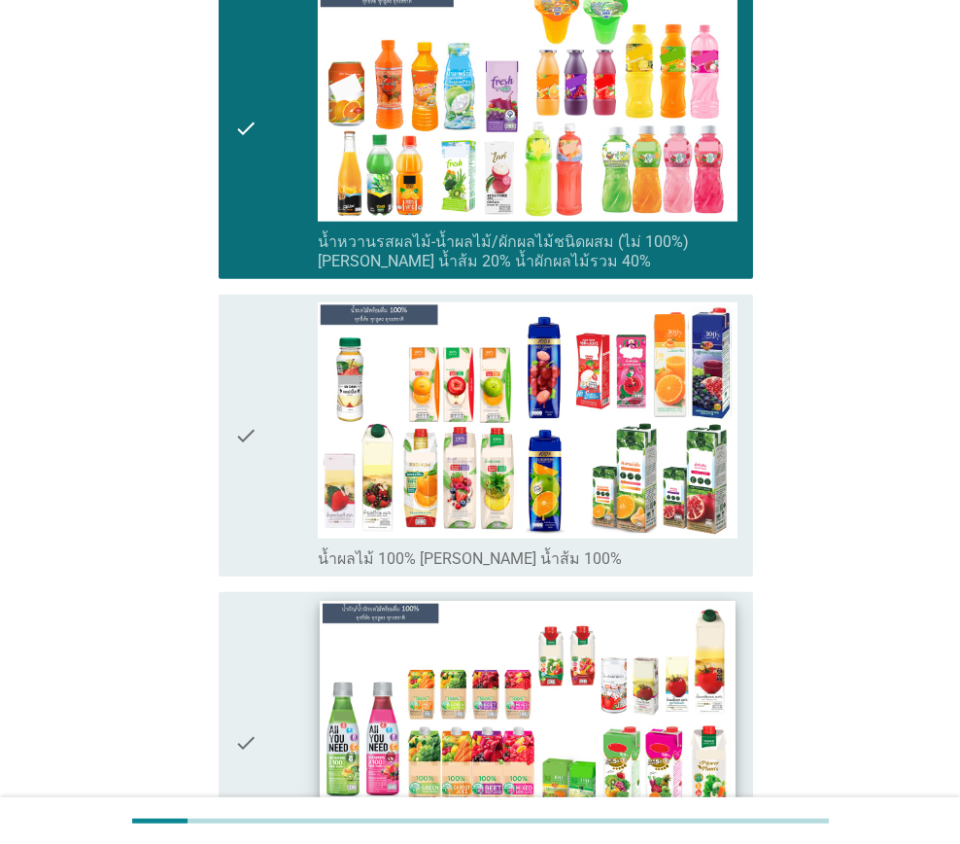
scroll to position [3110, 0]
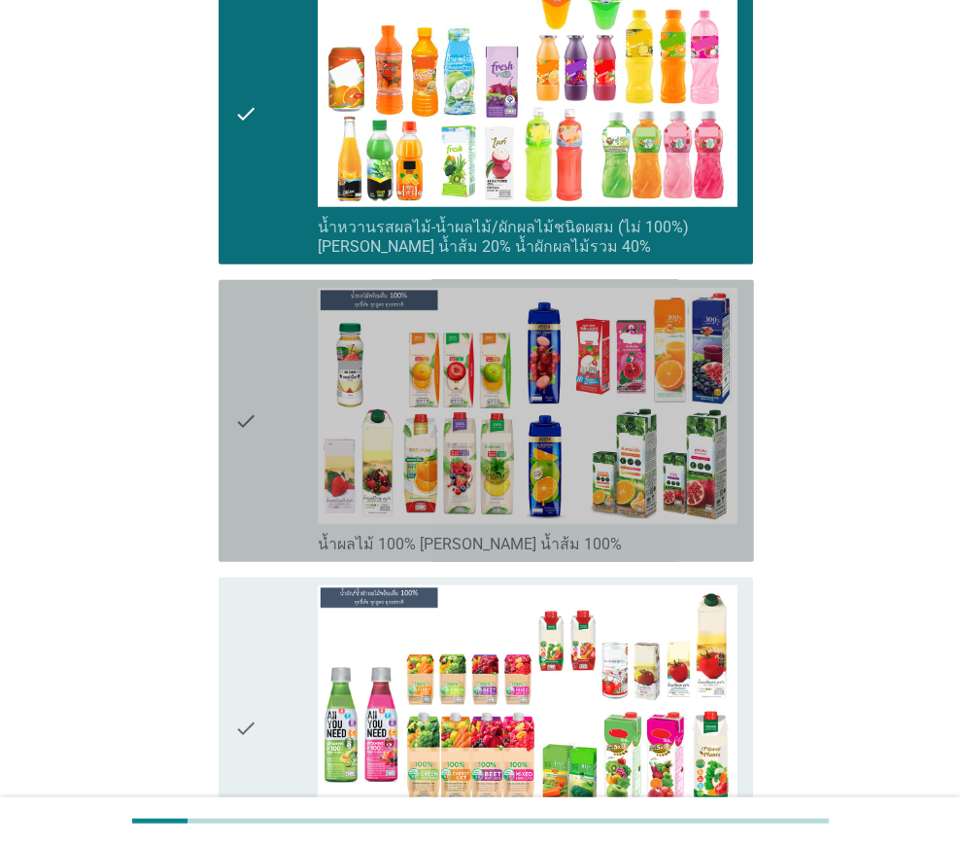
click at [370, 499] on div "check check_box_outline_blank น้ำผลไม้ 100% [PERSON_NAME] น้ำส้ม 100%" at bounding box center [487, 421] width 536 height 282
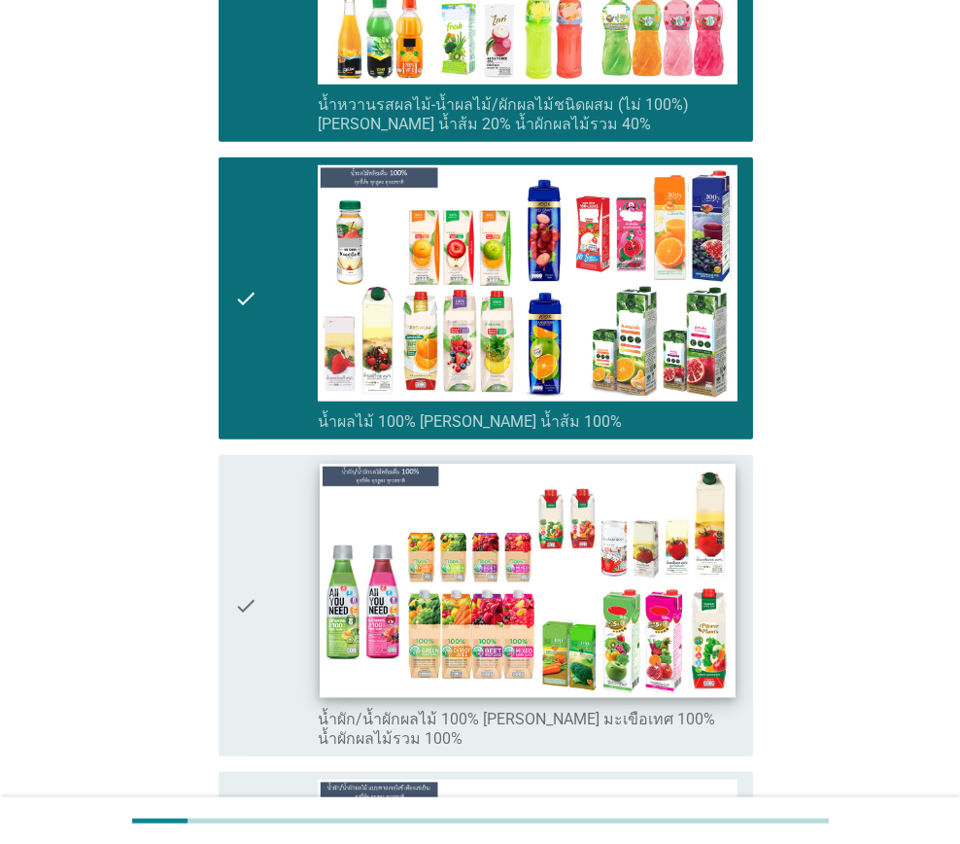
scroll to position [3403, 0]
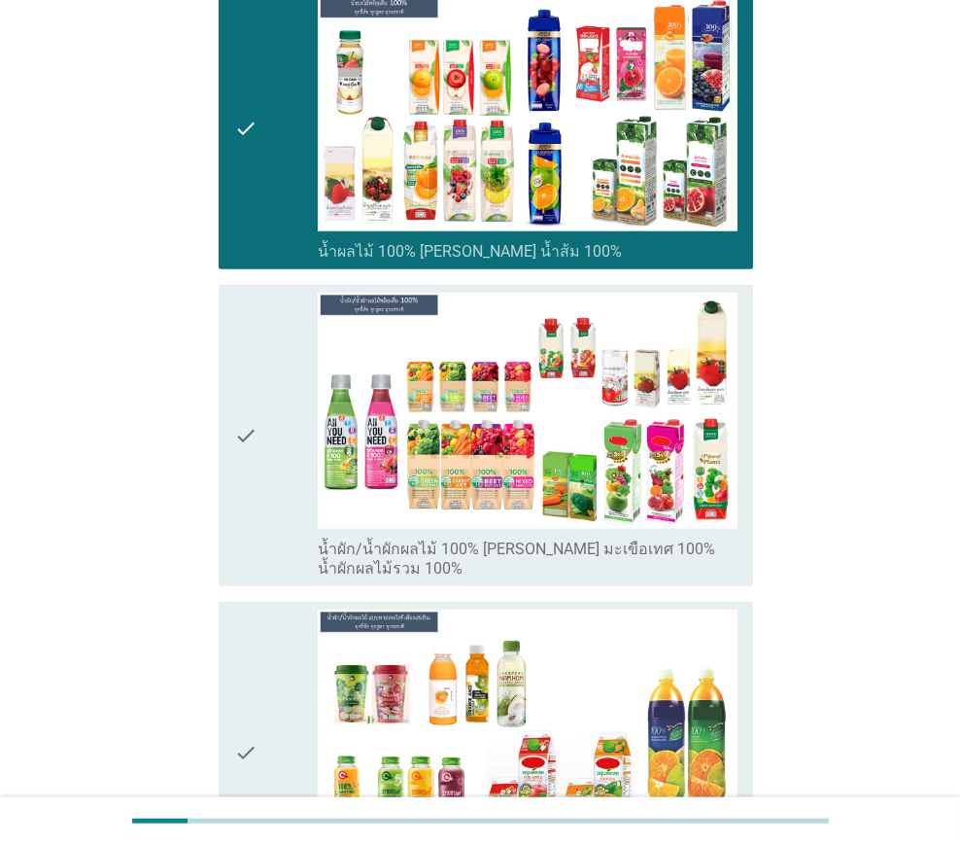
click at [367, 540] on label "น้ำผัก/น้ำผักผลไม้ 100% [PERSON_NAME] มะเขือเทศ 100% น้ำผักผลไม้รวม 100%" at bounding box center [528, 559] width 420 height 39
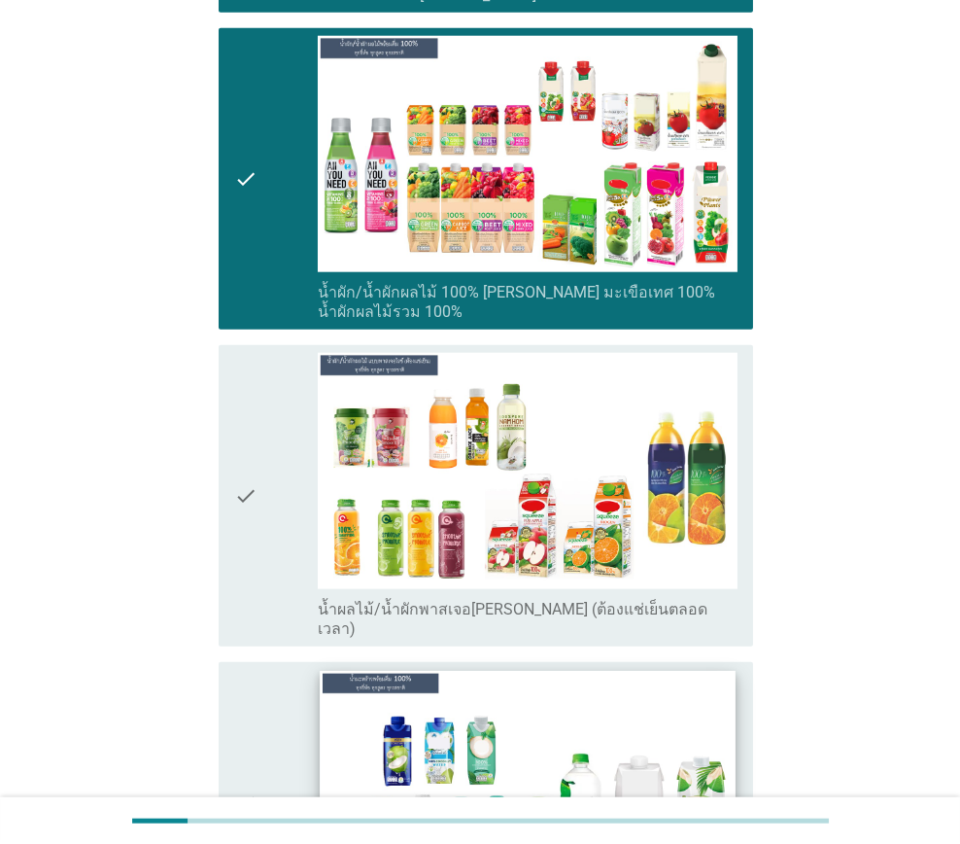
scroll to position [3694, 0]
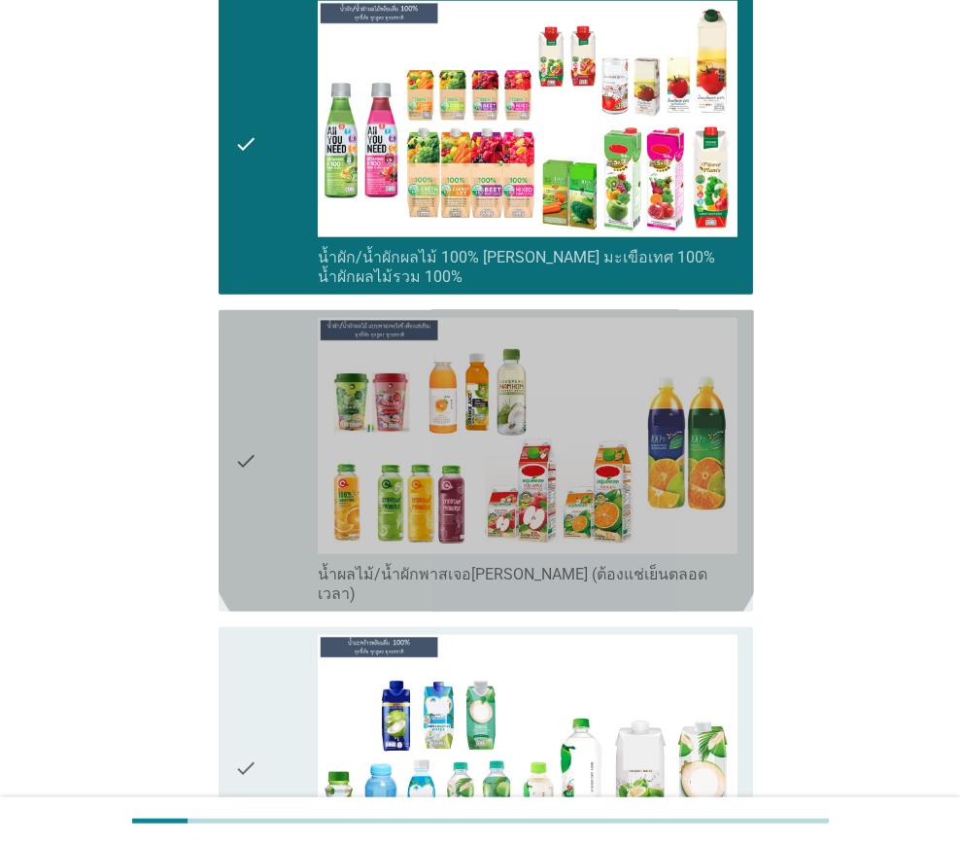
click at [323, 565] on label "น้ำผลไม้/น้ำผักพาสเจอ[PERSON_NAME] (ต้องแช่เย็นตลอดเวลา)" at bounding box center [528, 584] width 420 height 39
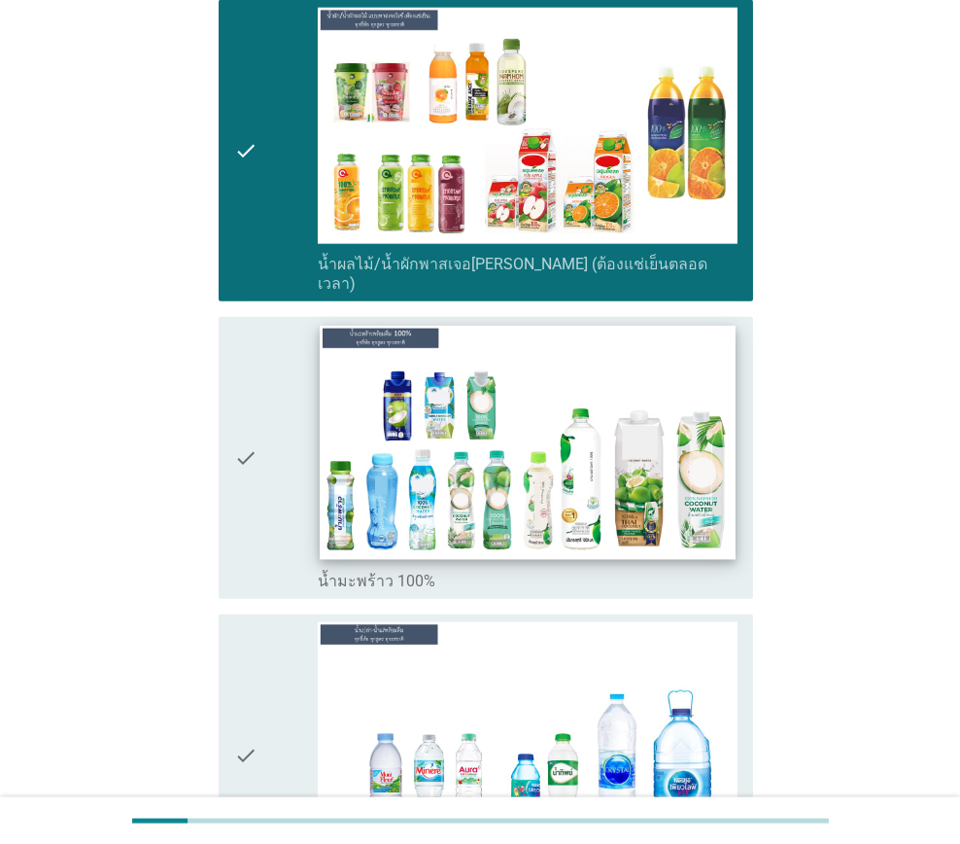
scroll to position [4083, 0]
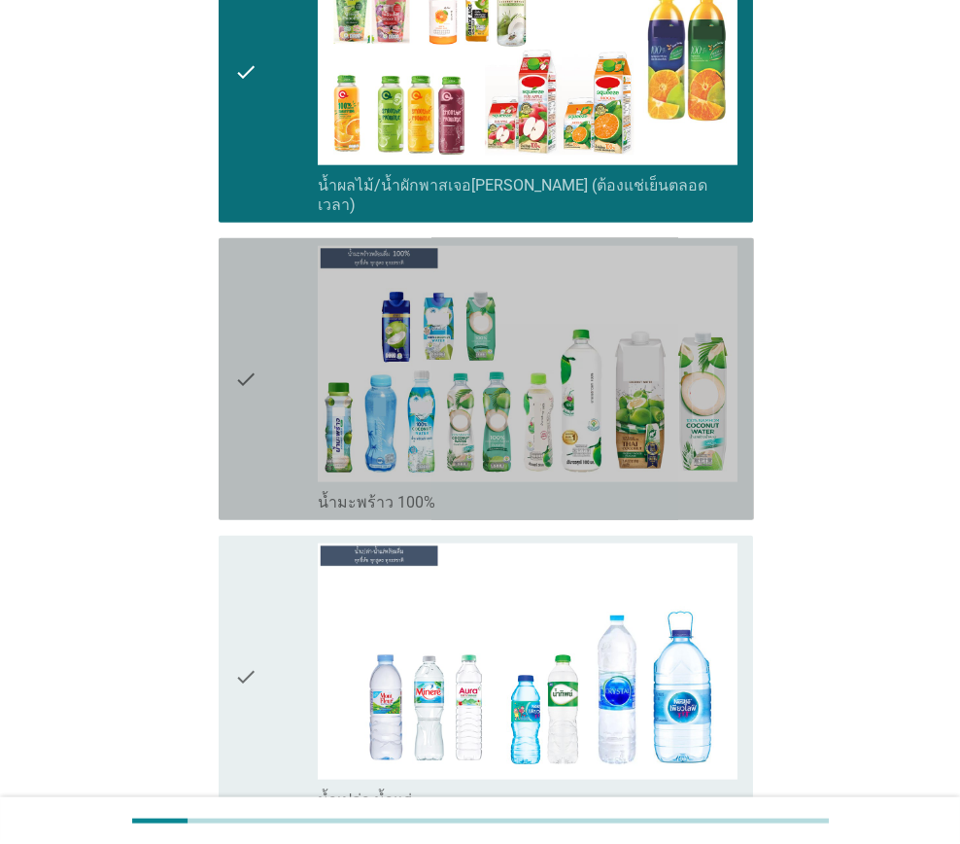
click at [329, 493] on label "น้ำมะพร้าว 100%" at bounding box center [377, 502] width 118 height 19
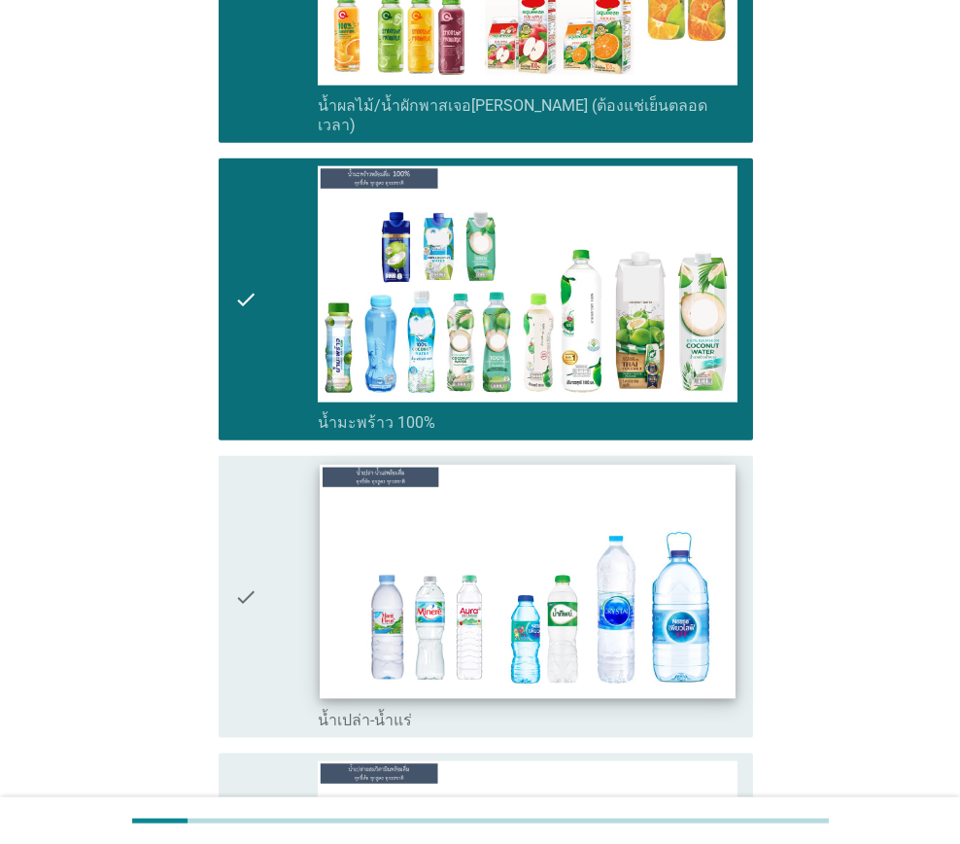
scroll to position [4277, 0]
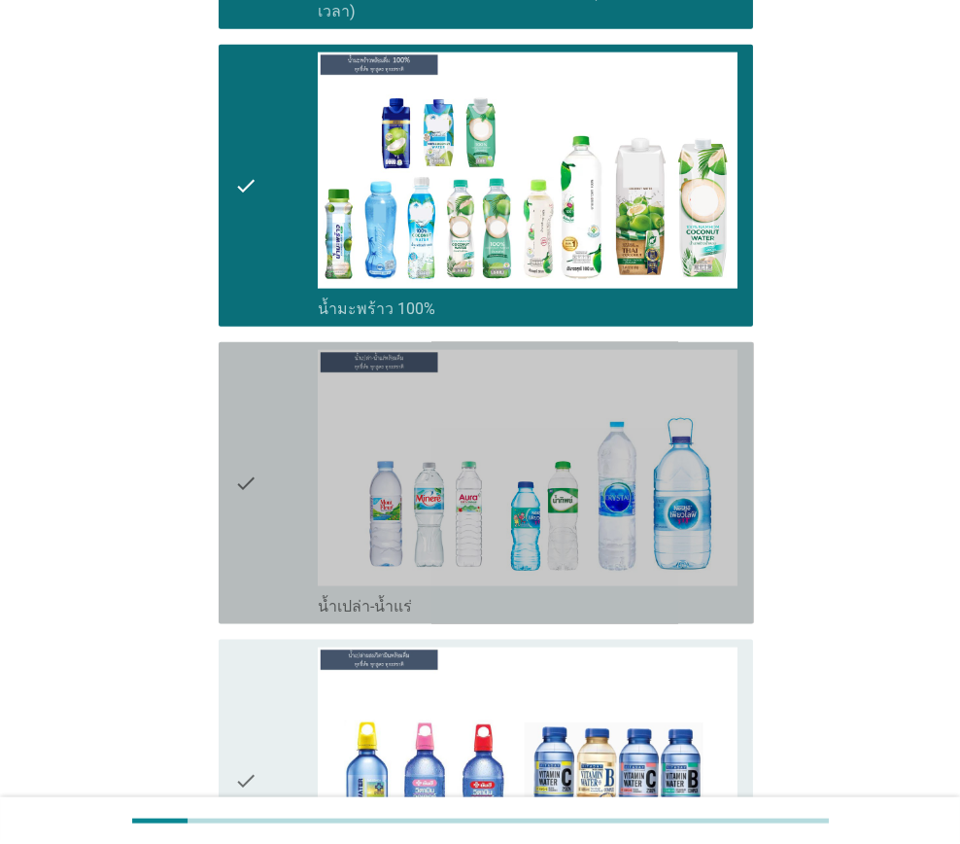
click at [365, 597] on label "น้ำเปล่า-น้ำแร่" at bounding box center [365, 606] width 94 height 19
